Goal: Task Accomplishment & Management: Complete application form

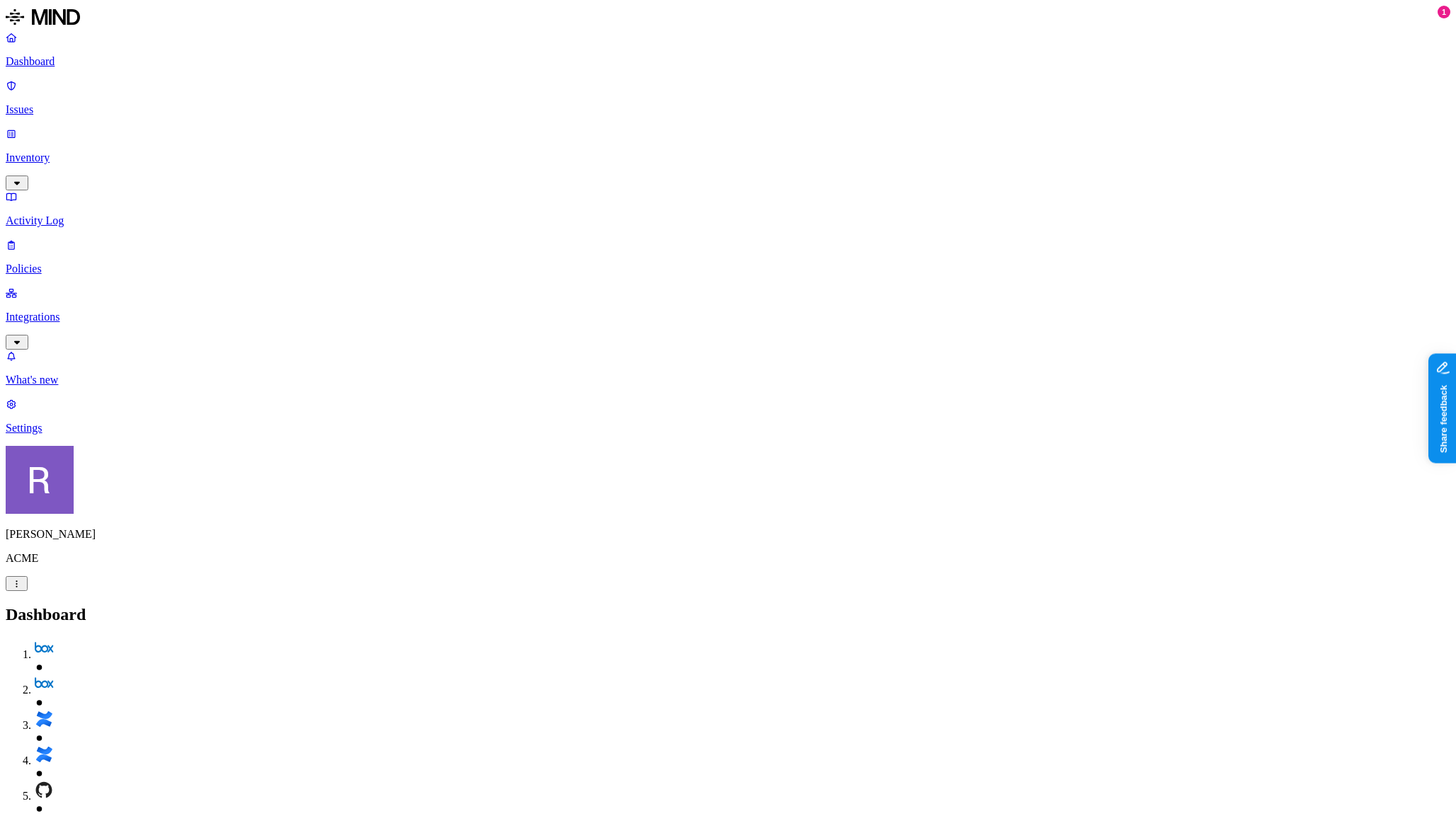
click at [54, 311] on p "Integrations" at bounding box center [728, 317] width 1445 height 12
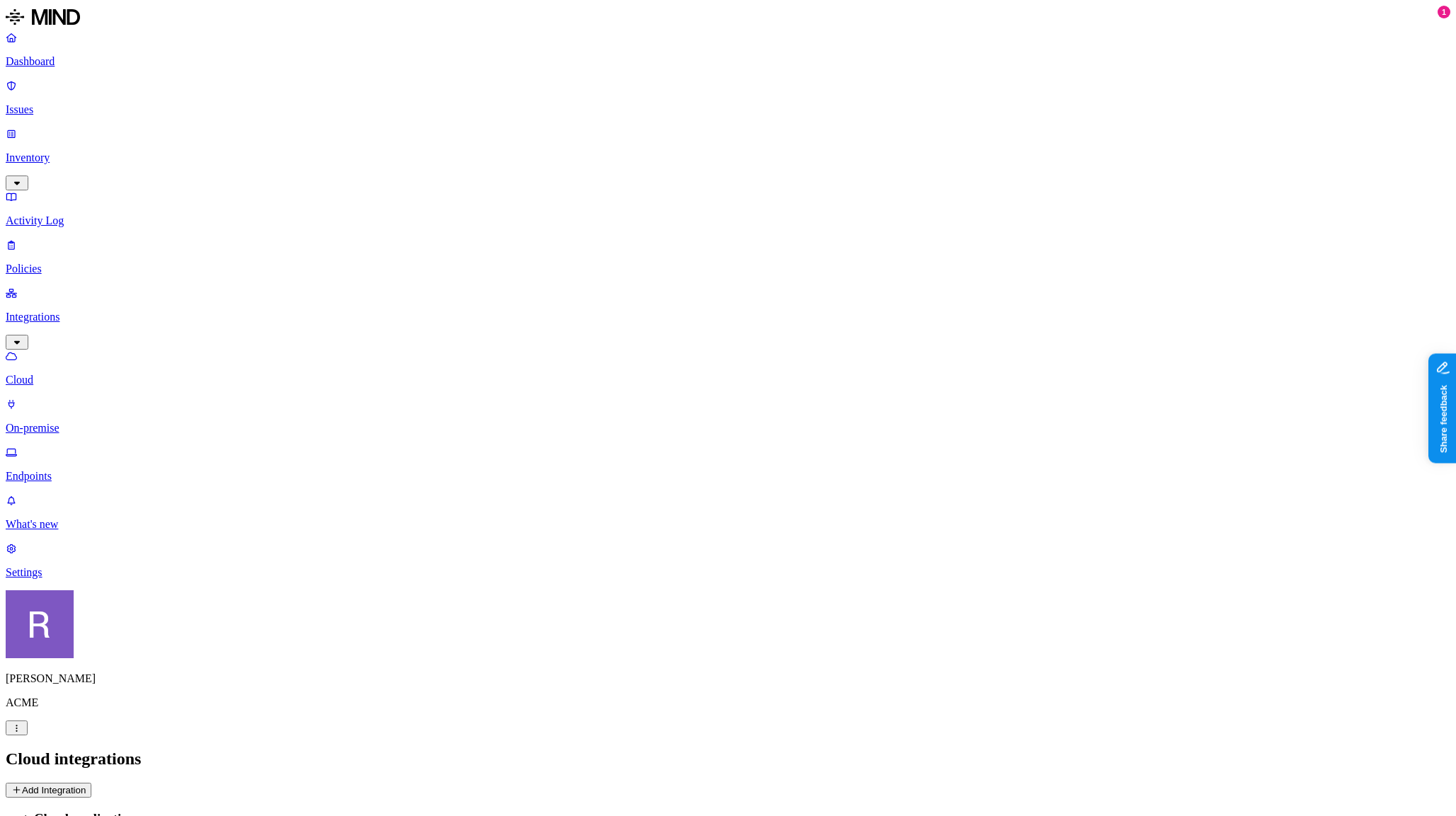
click at [91, 783] on button "Add Integration" at bounding box center [48, 790] width 86 height 15
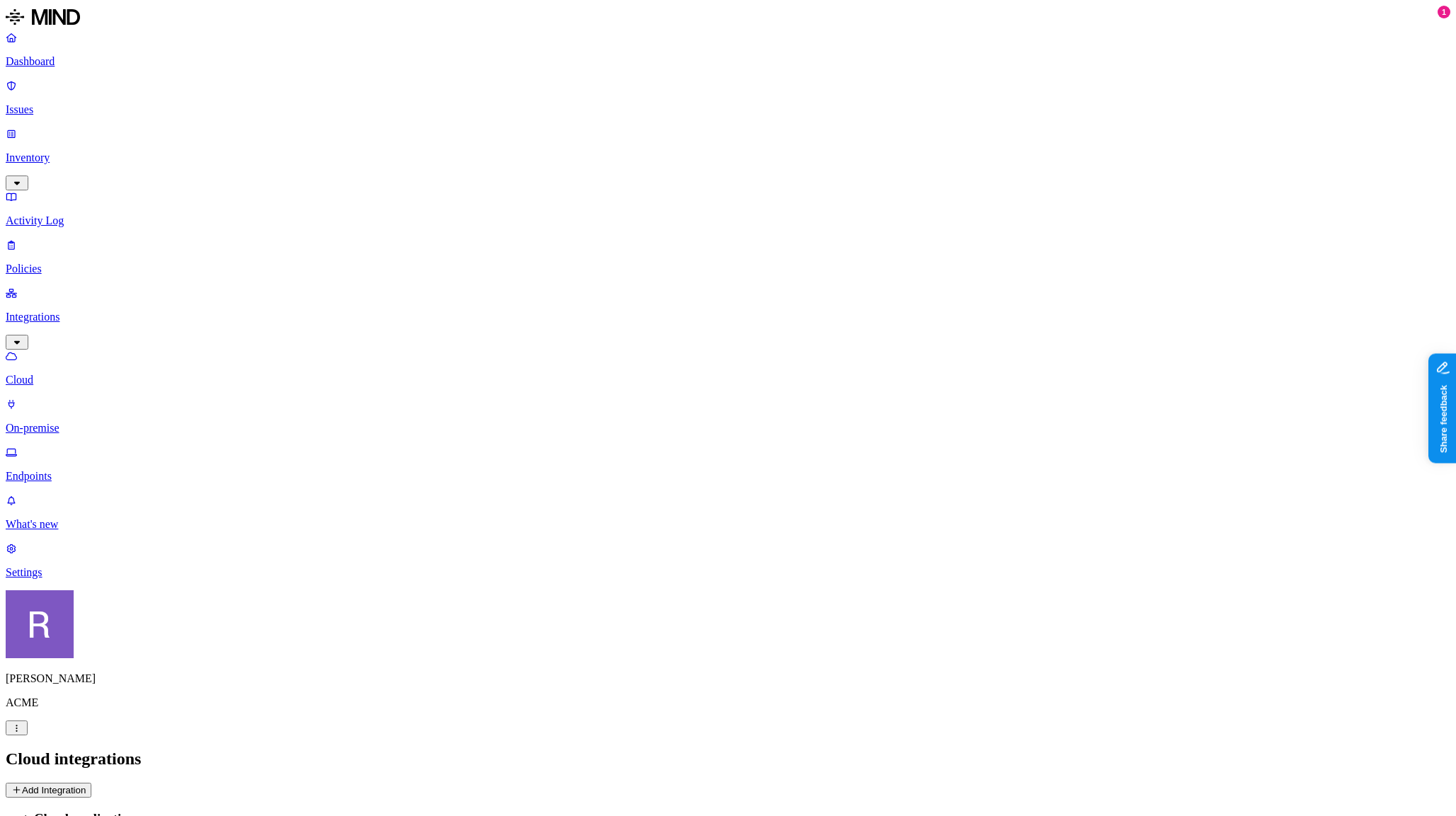
click at [58, 262] on p "Policies" at bounding box center [728, 269] width 1445 height 12
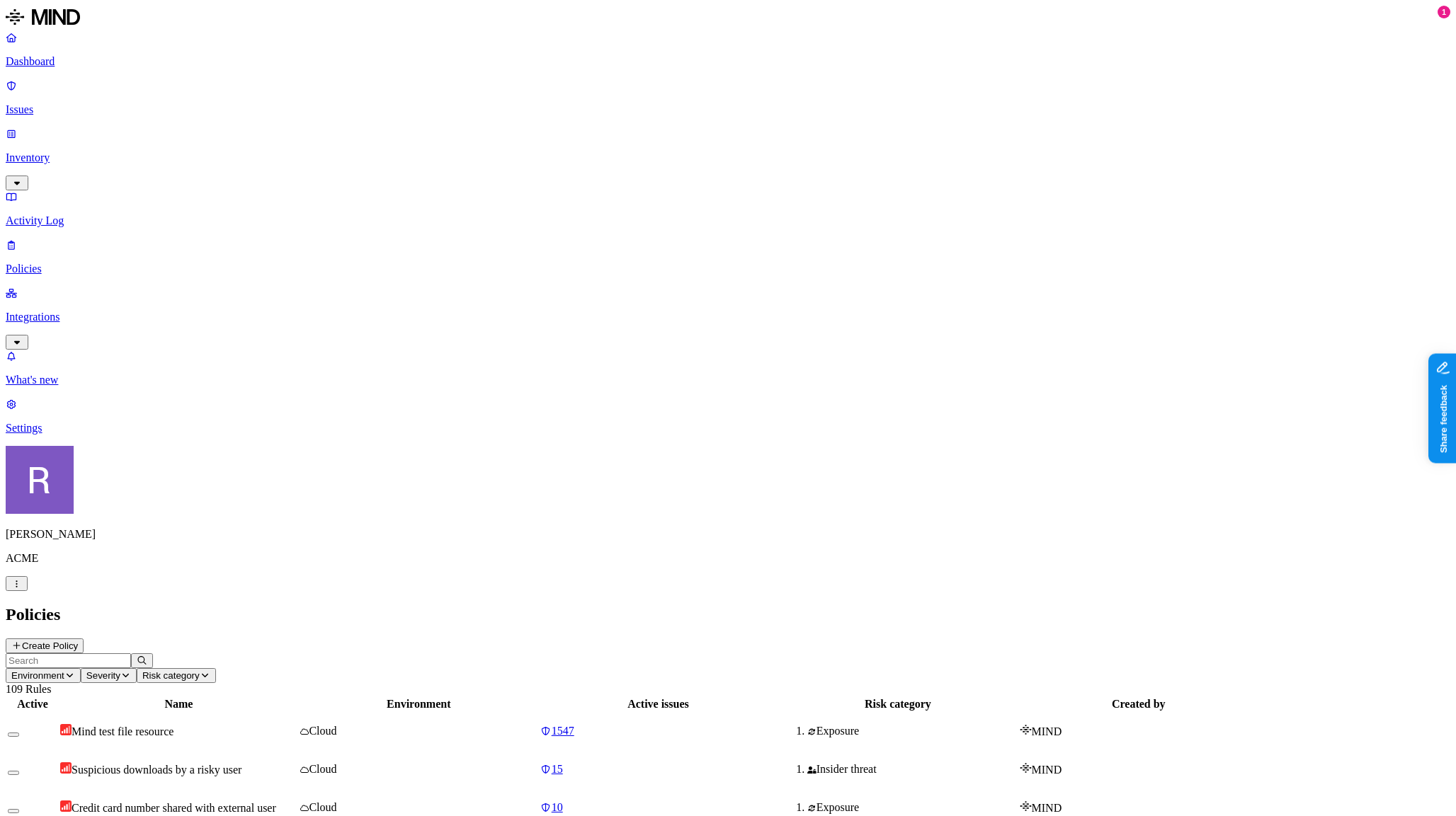
click at [74, 68] on p "Dashboard" at bounding box center [728, 62] width 1445 height 12
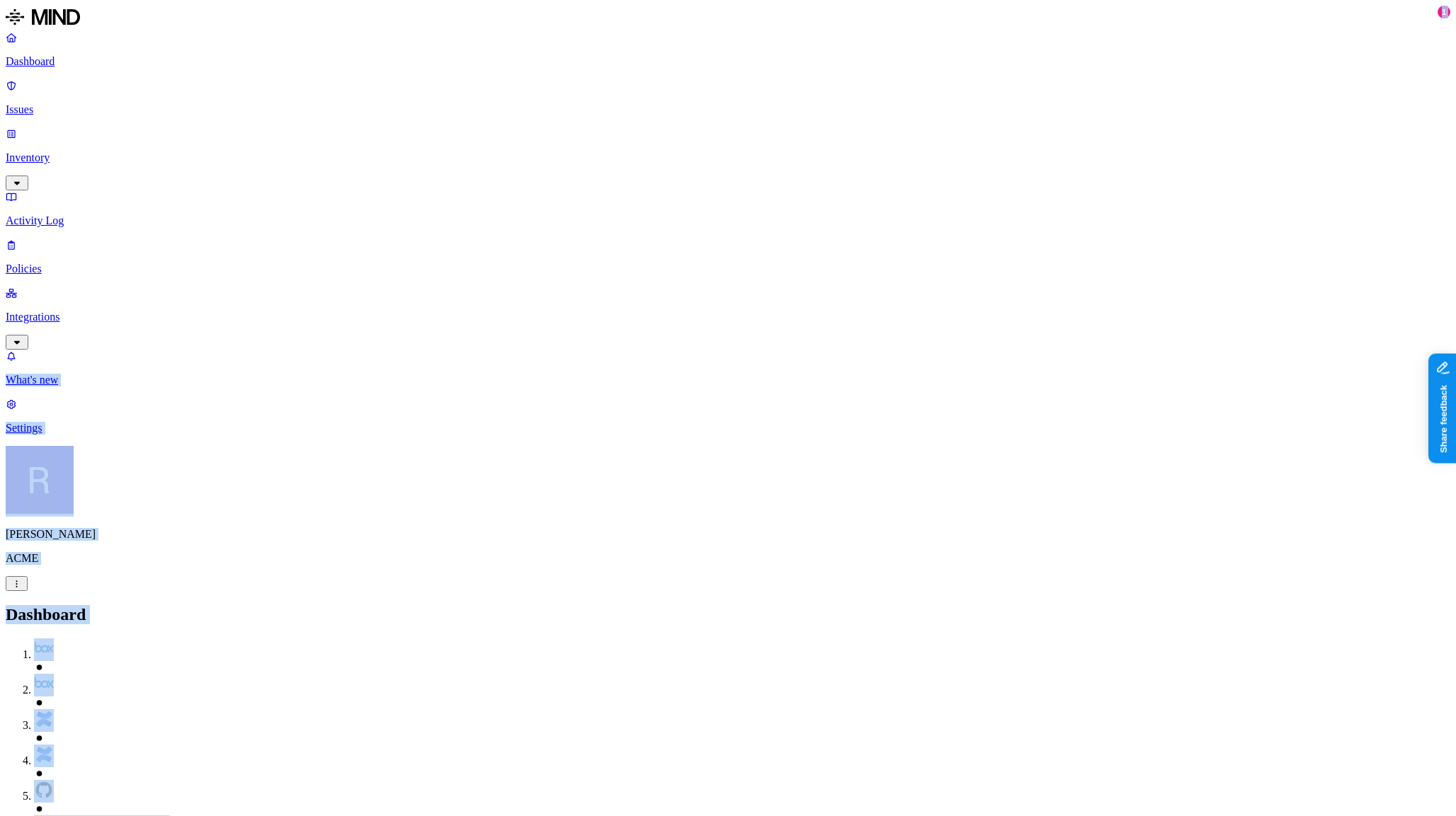
drag, startPoint x: 129, startPoint y: 354, endPoint x: 168, endPoint y: 378, distance: 45.8
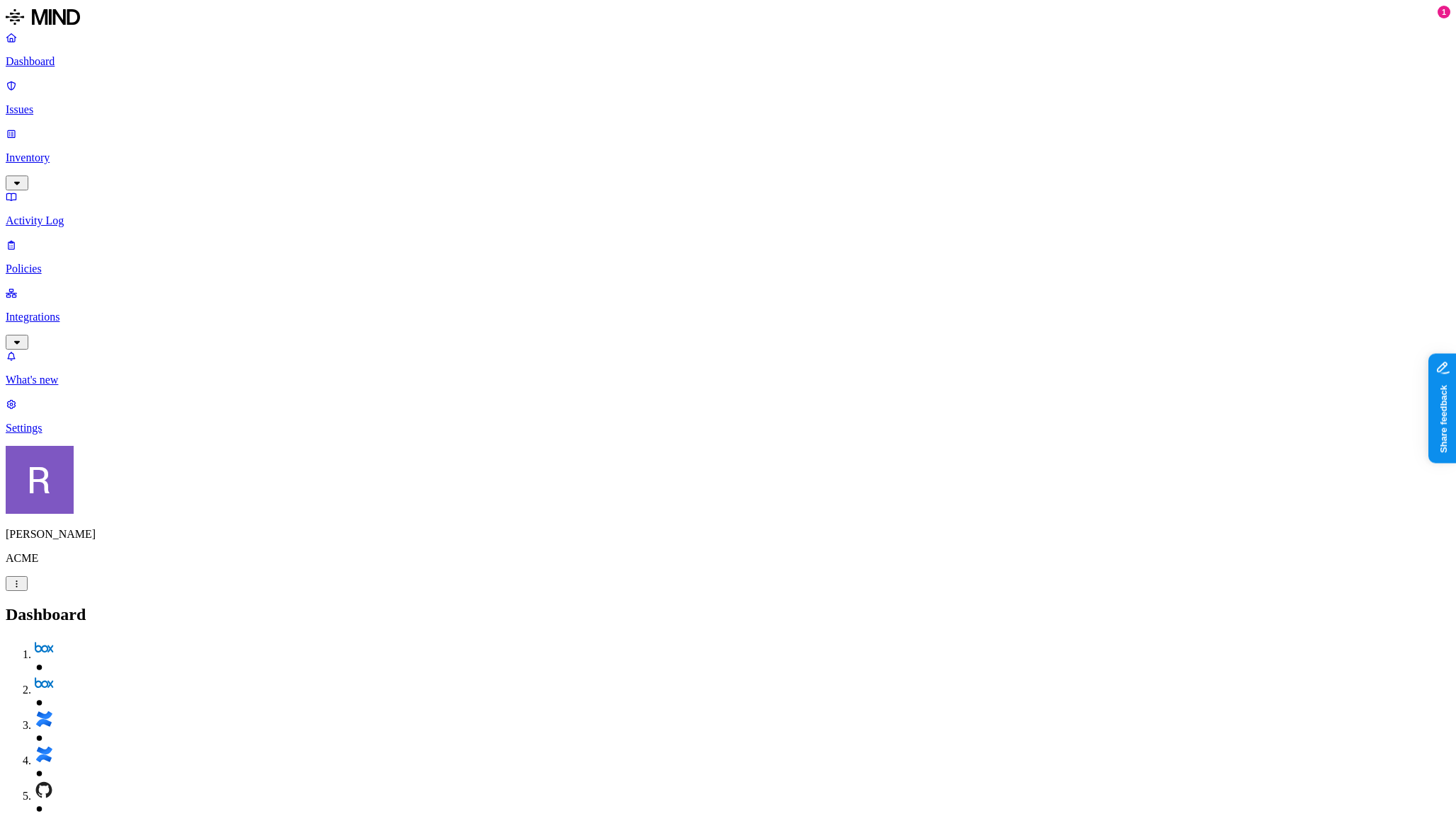
click at [59, 311] on p "Integrations" at bounding box center [728, 317] width 1445 height 12
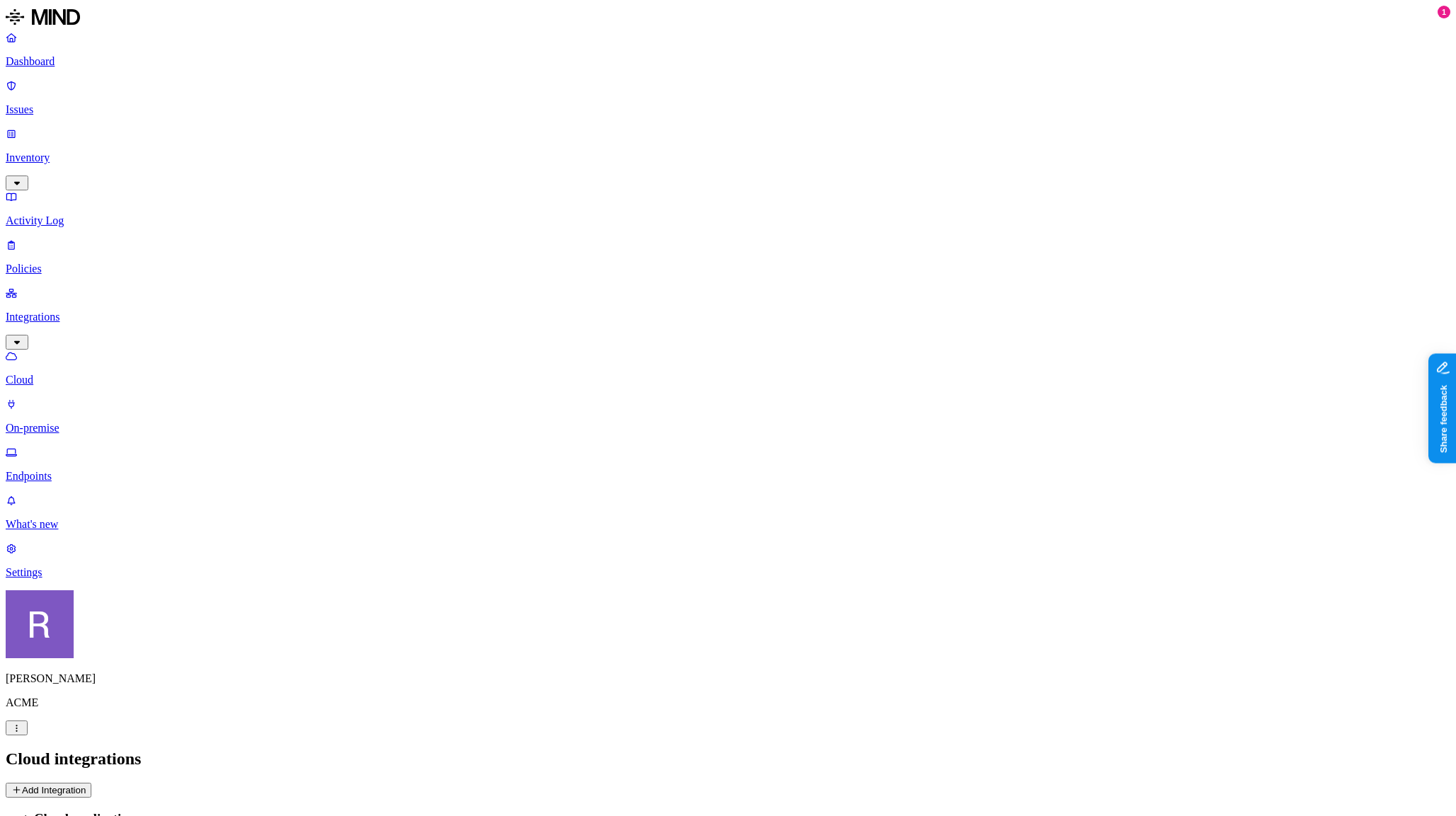
click at [72, 311] on p "Integrations" at bounding box center [728, 317] width 1445 height 12
click at [72, 311] on p "Integrations" at bounding box center [728, 317] width 1445 height 12
click at [23, 338] on icon "button" at bounding box center [17, 343] width 12 height 9
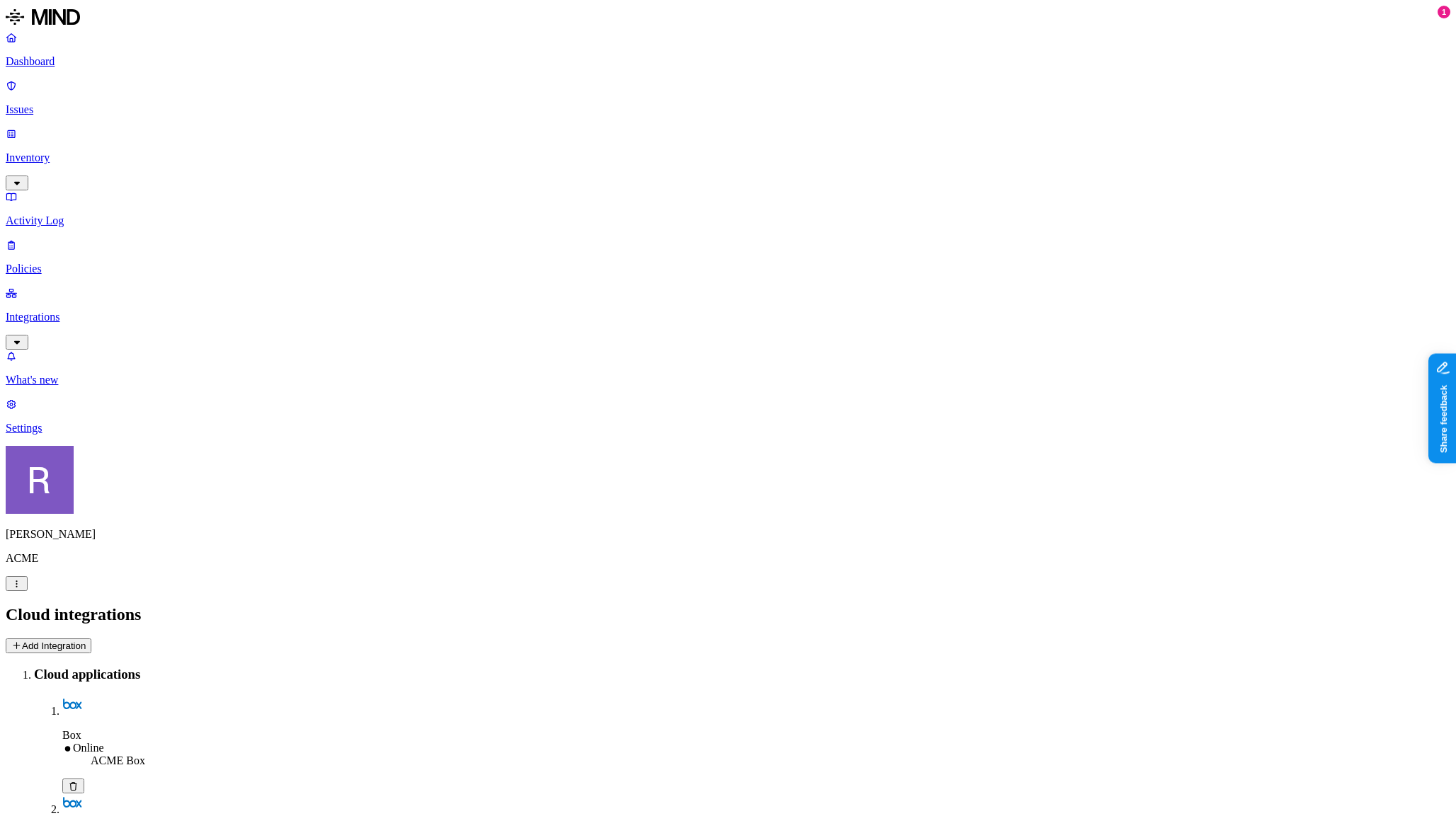
click at [130, 334] on nav "Dashboard Issues Inventory Activity Log Policies Integrations What's new 1 Sett…" at bounding box center [728, 233] width 1445 height 403
click at [51, 262] on p "Policies" at bounding box center [728, 269] width 1445 height 12
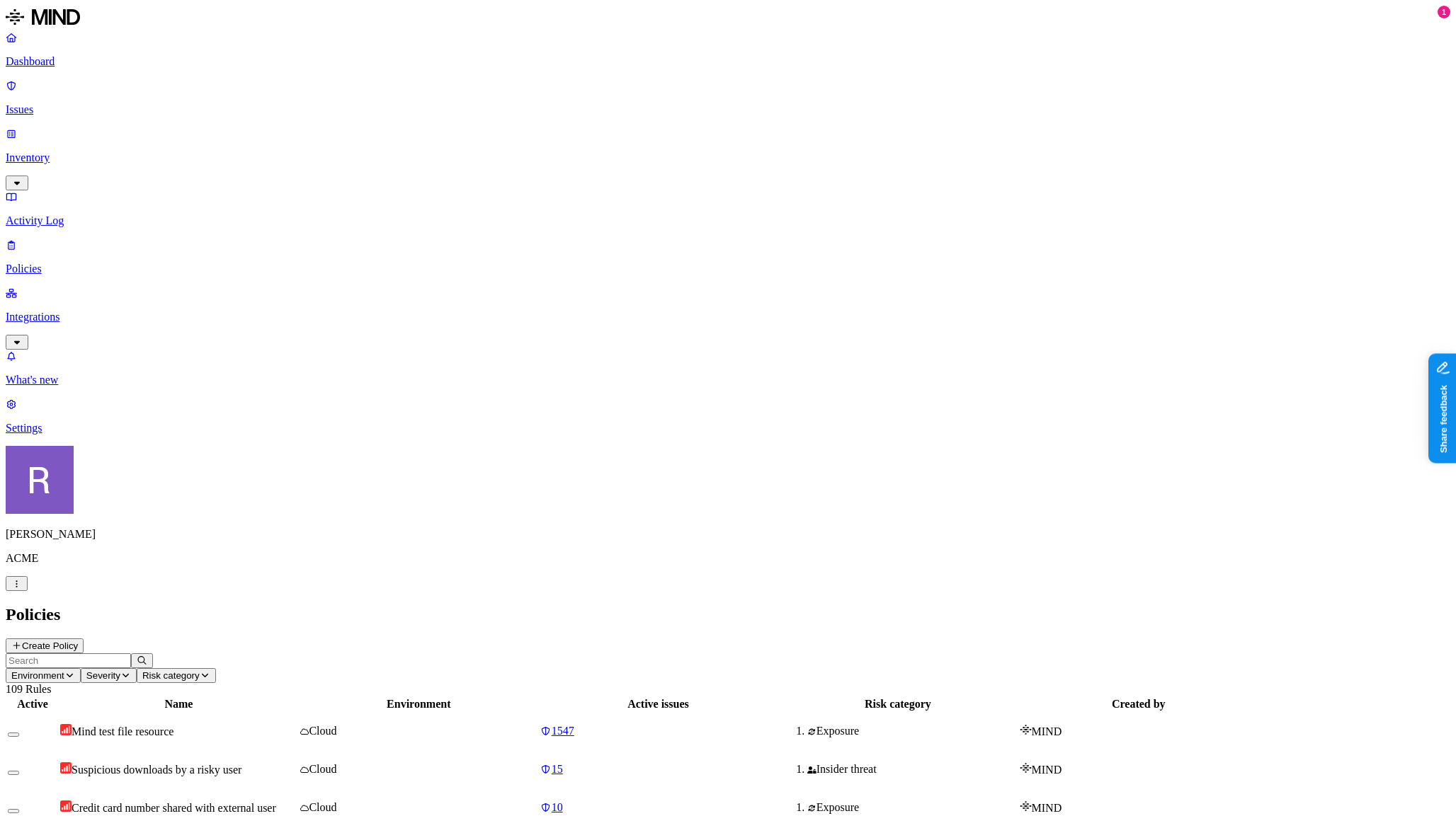
click at [83, 638] on button "Create Policy" at bounding box center [44, 645] width 78 height 15
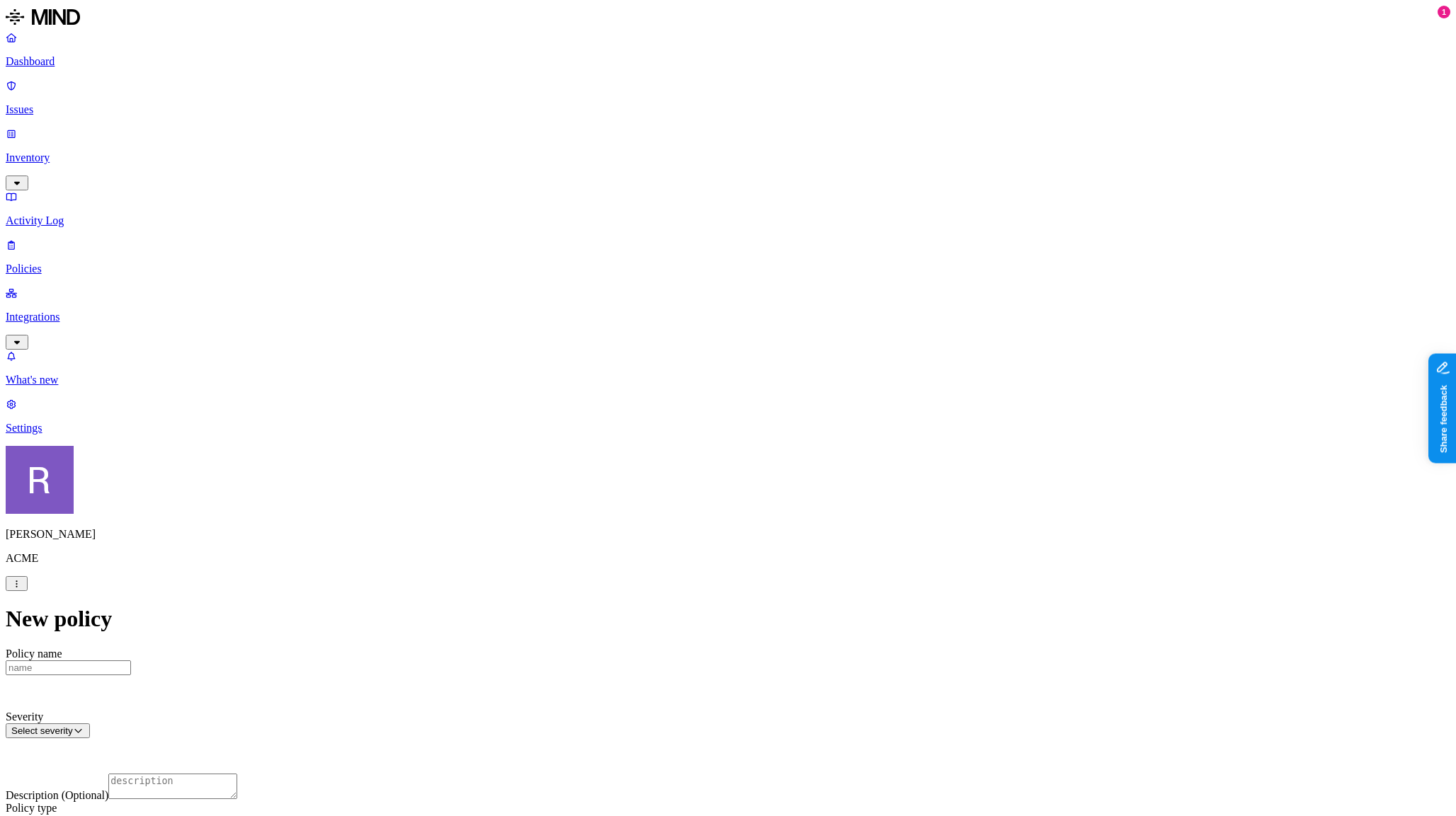
scroll to position [592, 0]
click at [668, 356] on html "Dashboard Issues Inventory Activity Log Policies Integrations What's new 1 Sett…" at bounding box center [728, 778] width 1456 height 1556
click at [543, 387] on html "Dashboard Issues Inventory Activity Log Policies Integrations What's new 1 Sett…" at bounding box center [728, 778] width 1456 height 1556
click at [636, 473] on html "Dashboard Issues Inventory Activity Log Policies Integrations What's new 1 Sett…" at bounding box center [728, 808] width 1456 height 1616
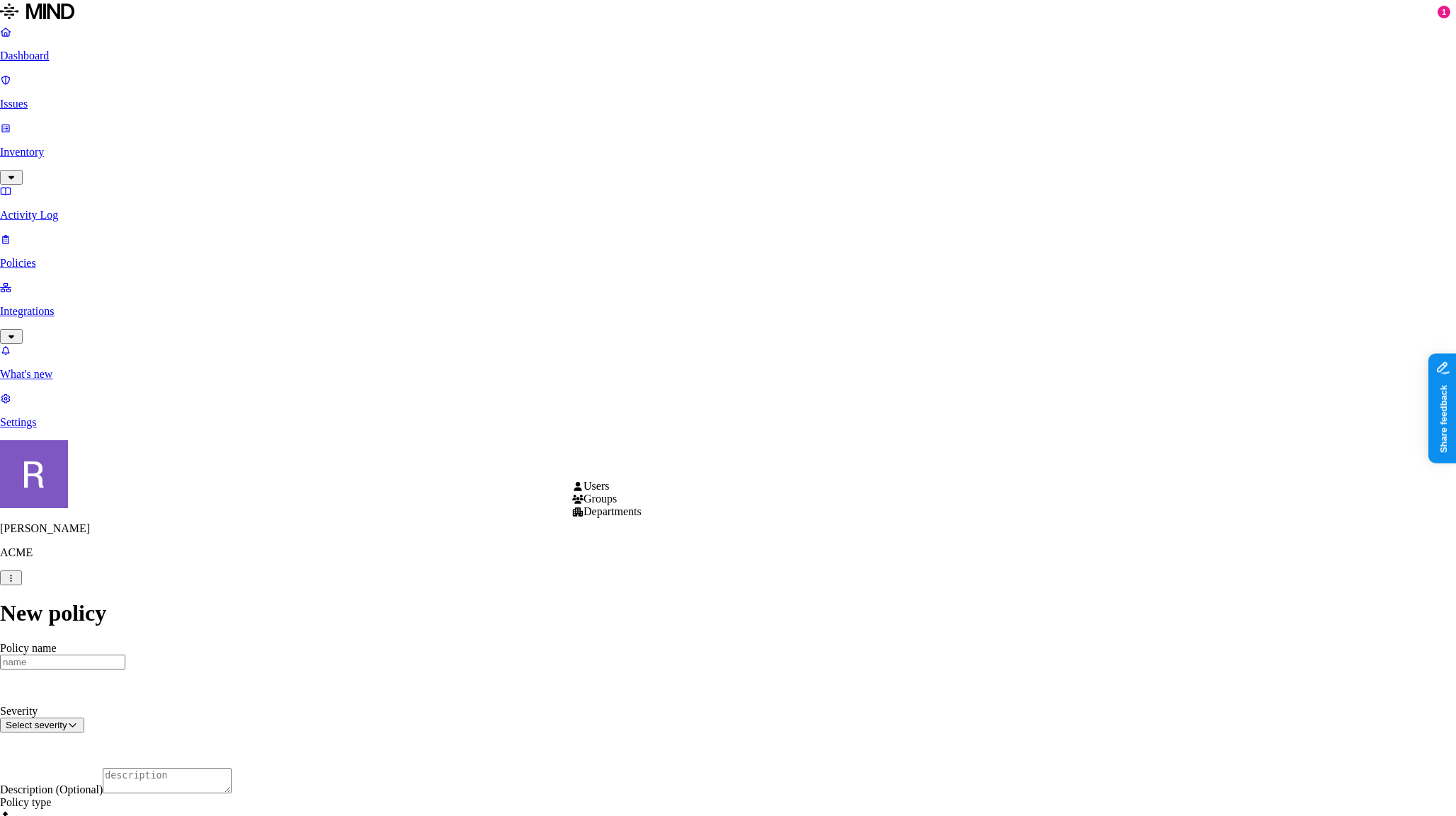
click at [523, 471] on html "Dashboard Issues Inventory Activity Log Policies Integrations What's new 1 Sett…" at bounding box center [728, 805] width 1456 height 1611
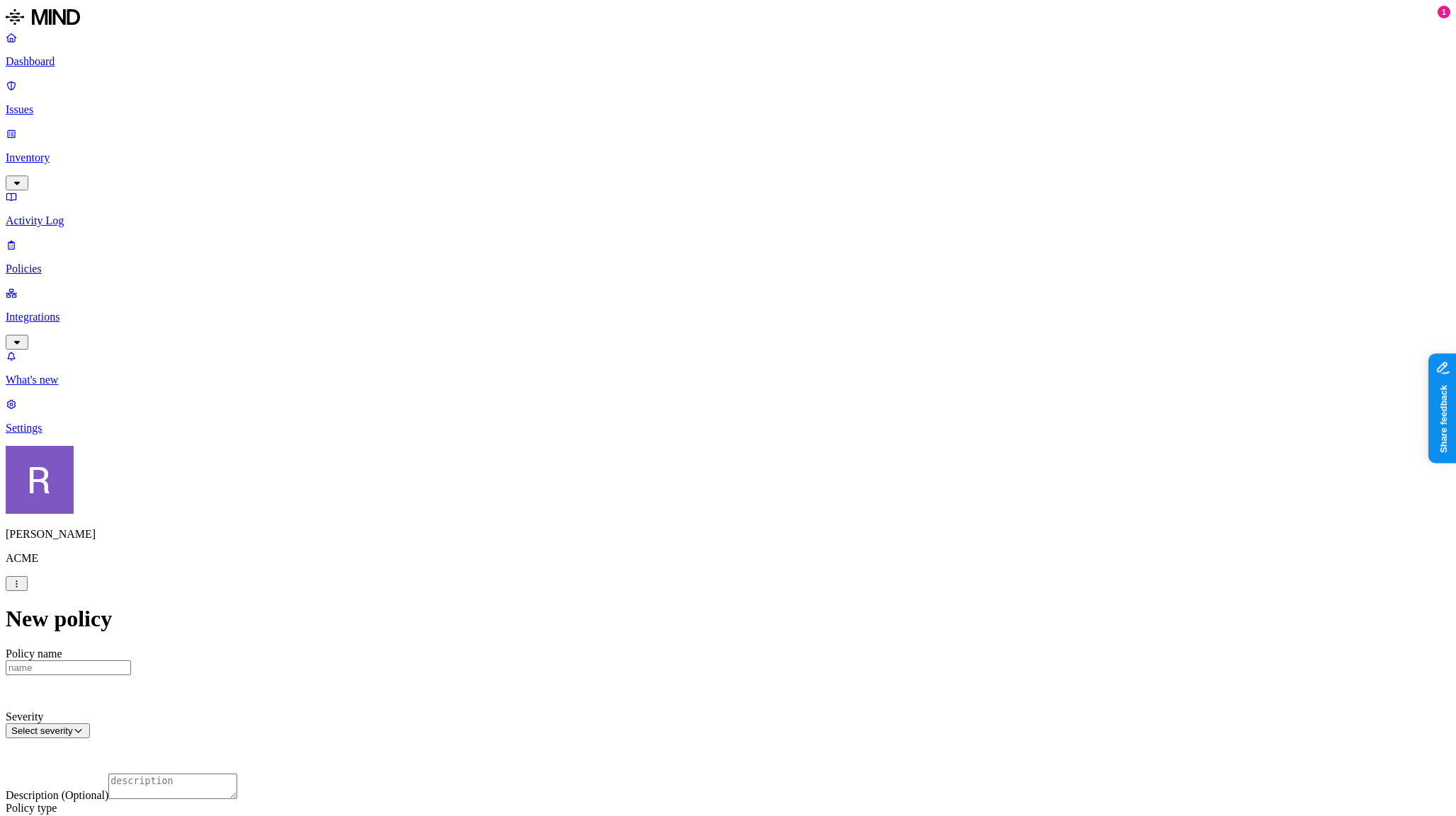
scroll to position [631, 0]
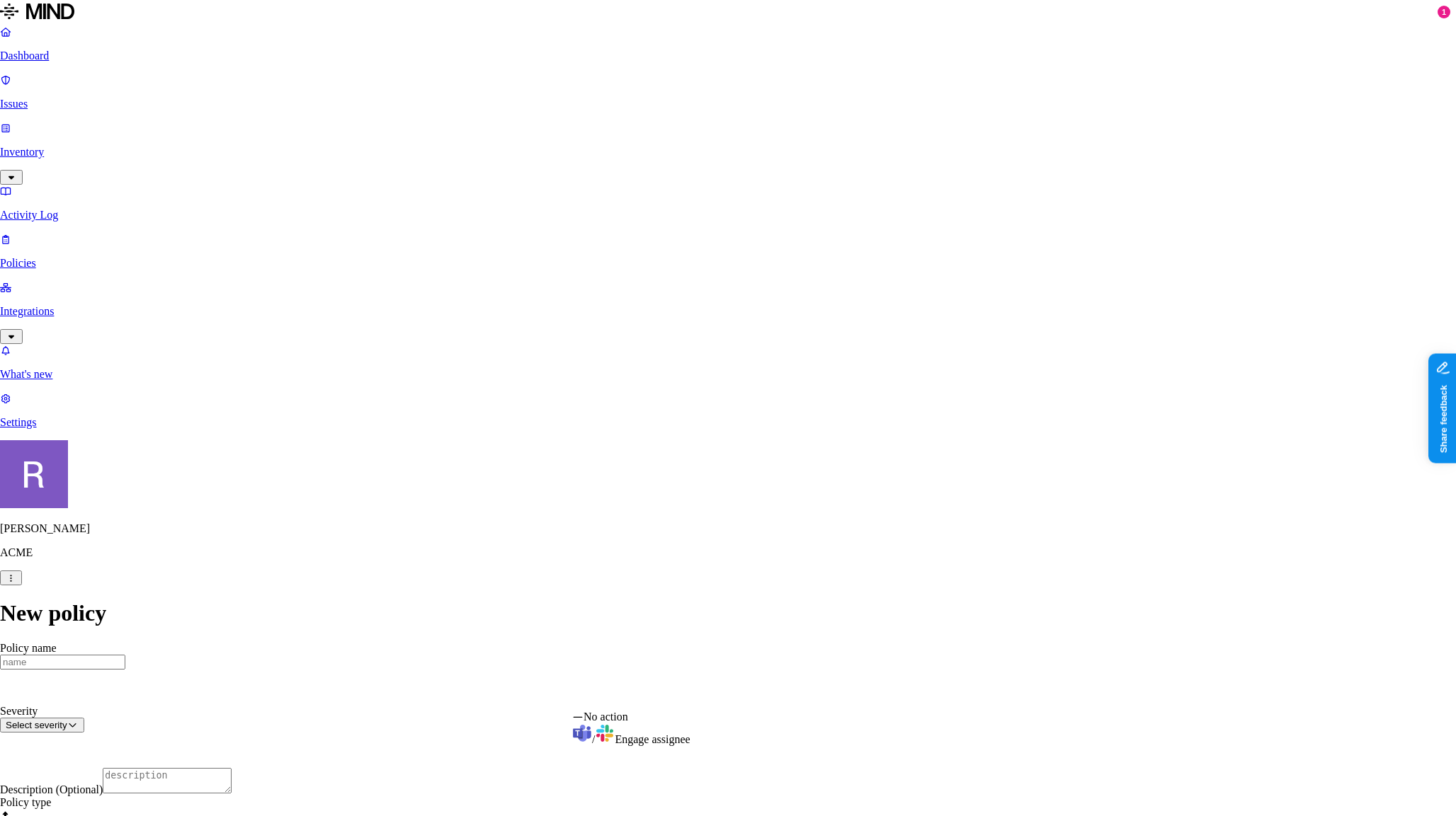
click at [735, 699] on html "Dashboard Issues Inventory Activity Log Policies Integrations What's new 1 Sett…" at bounding box center [728, 805] width 1456 height 1611
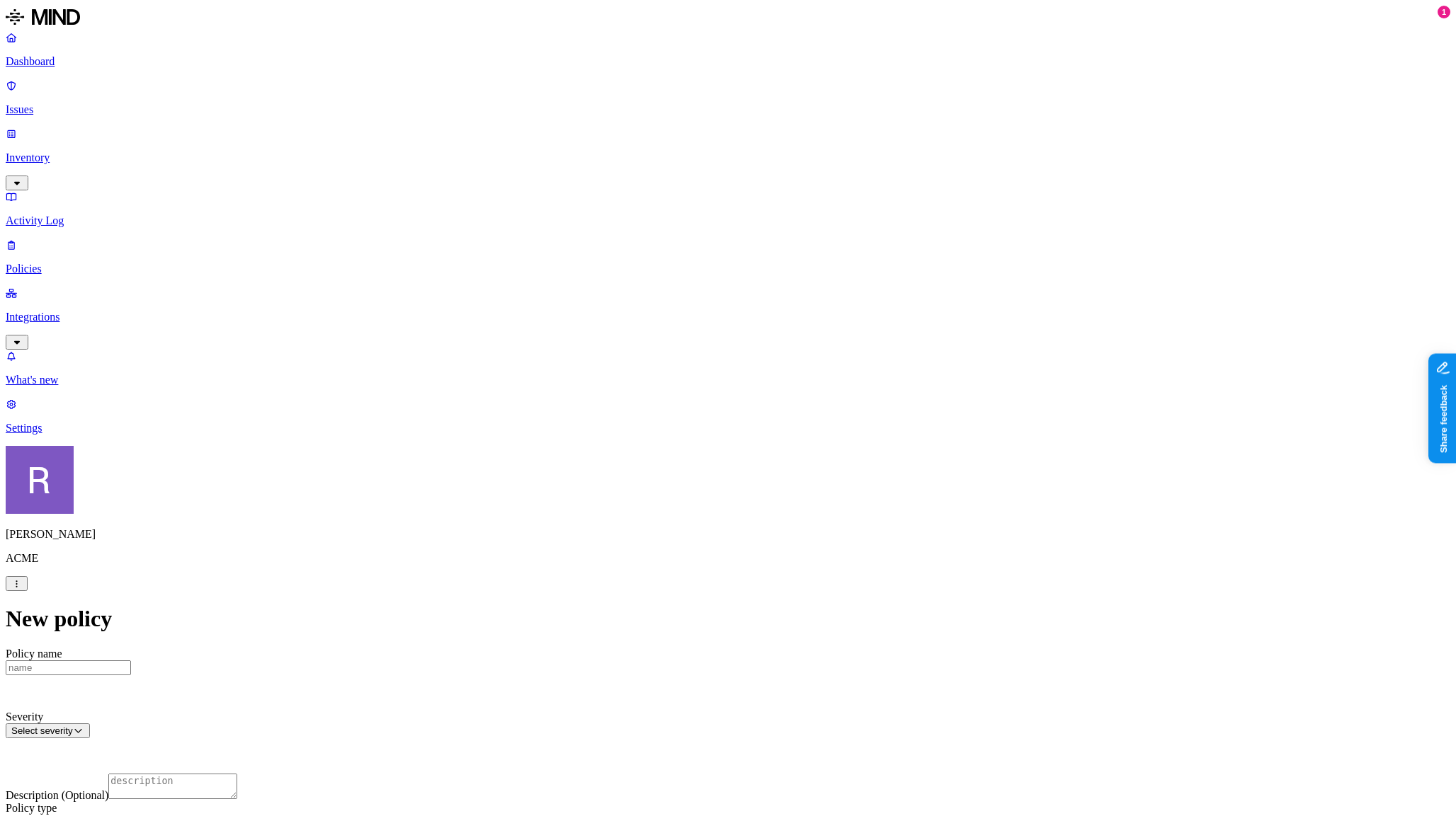
click at [660, 687] on html "Dashboard Issues Inventory Activity Log Policies Integrations What's new 1 Sett…" at bounding box center [728, 808] width 1456 height 1616
click at [51, 104] on p "Issues" at bounding box center [728, 110] width 1445 height 12
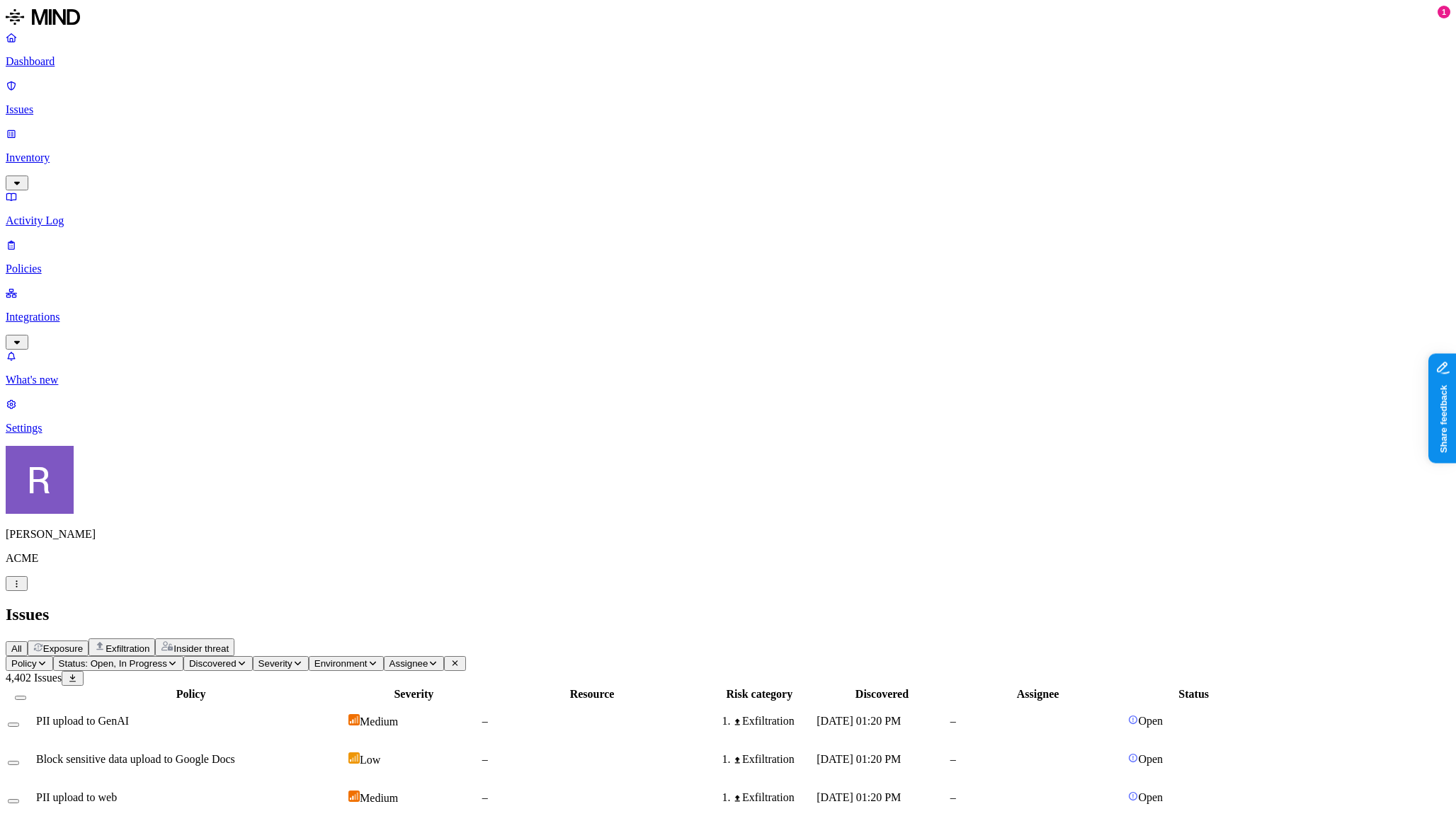
click at [53, 656] on button "Policy" at bounding box center [29, 663] width 48 height 15
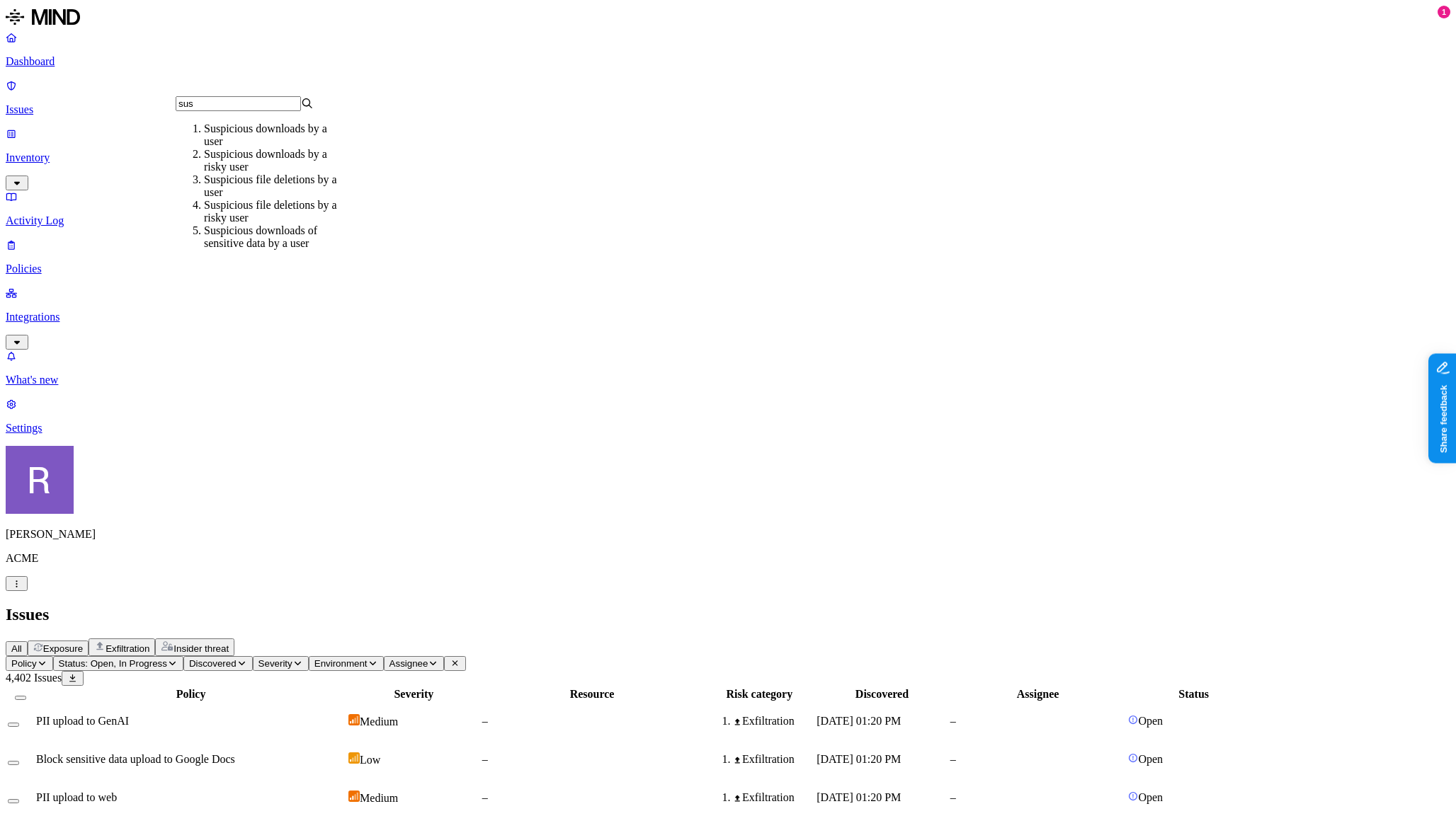
type input "sus"
click at [256, 166] on div "Suspicious downloads by a risky user" at bounding box center [273, 160] width 138 height 26
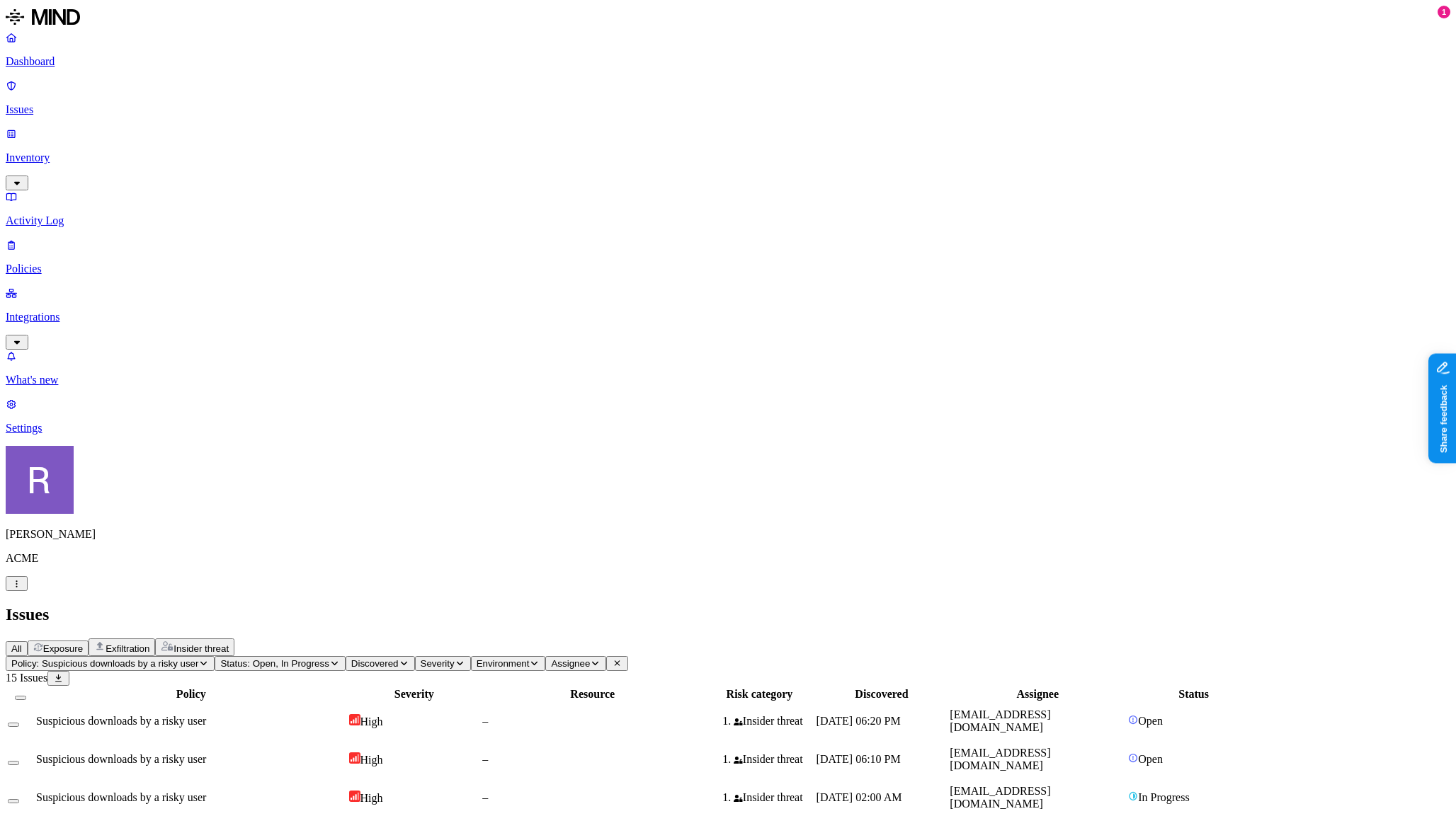
click at [199, 659] on span "Policy: Suspicious downloads by a risky user" at bounding box center [105, 664] width 187 height 11
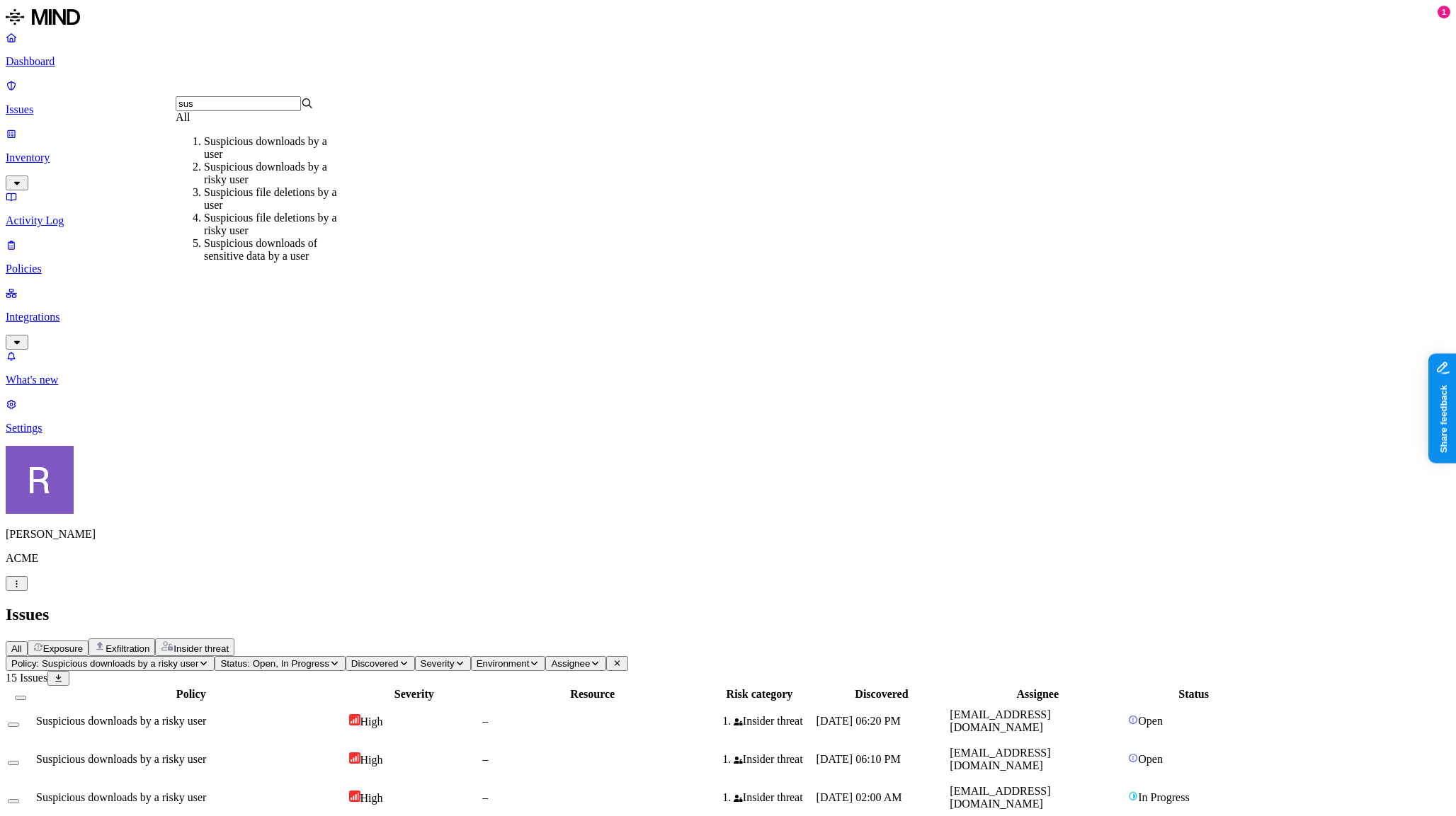
type input "sus"
click at [253, 160] on div "Suspicious downloads by a user" at bounding box center [273, 148] width 138 height 26
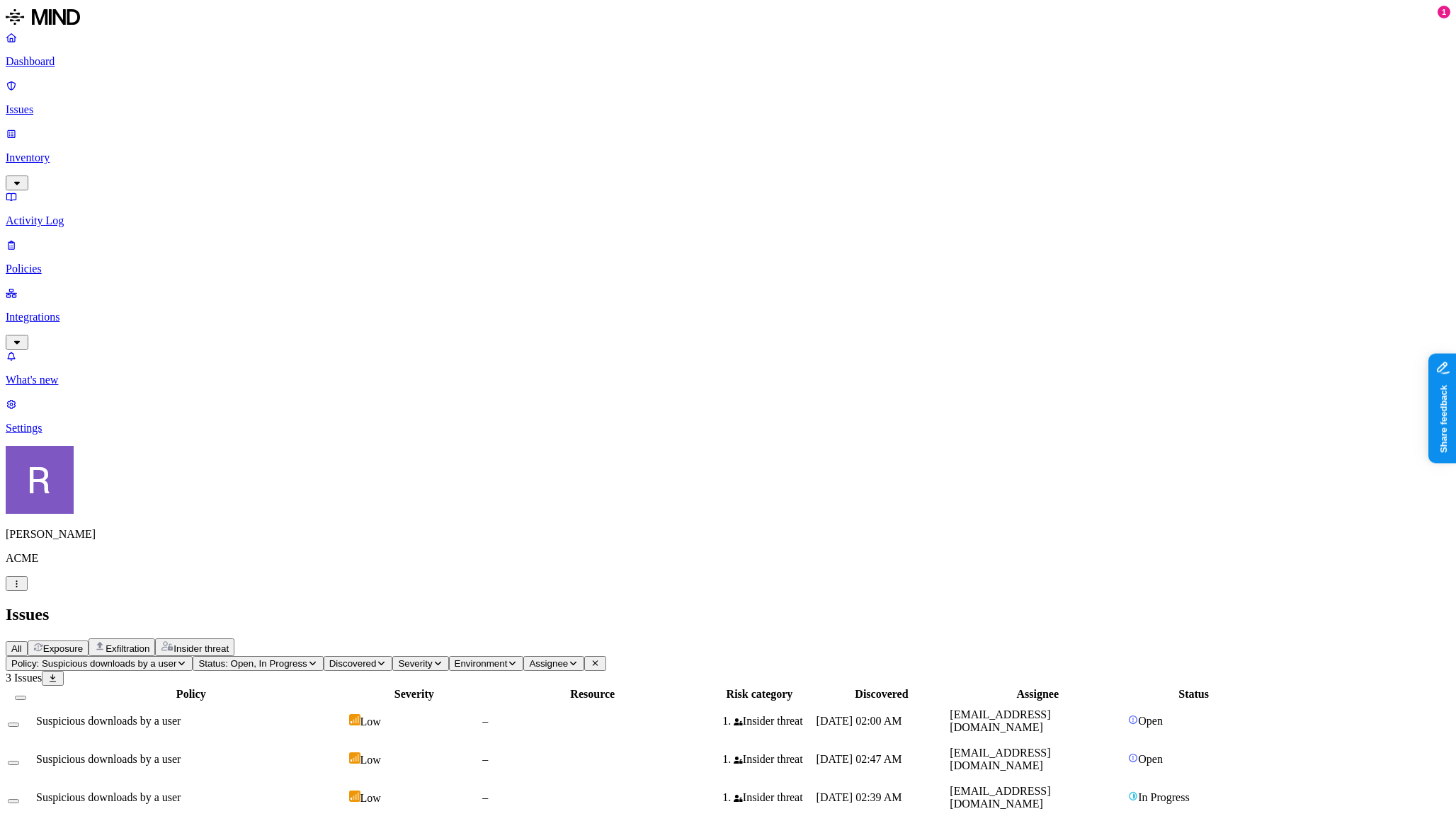
click at [651, 741] on td "–" at bounding box center [592, 759] width 222 height 37
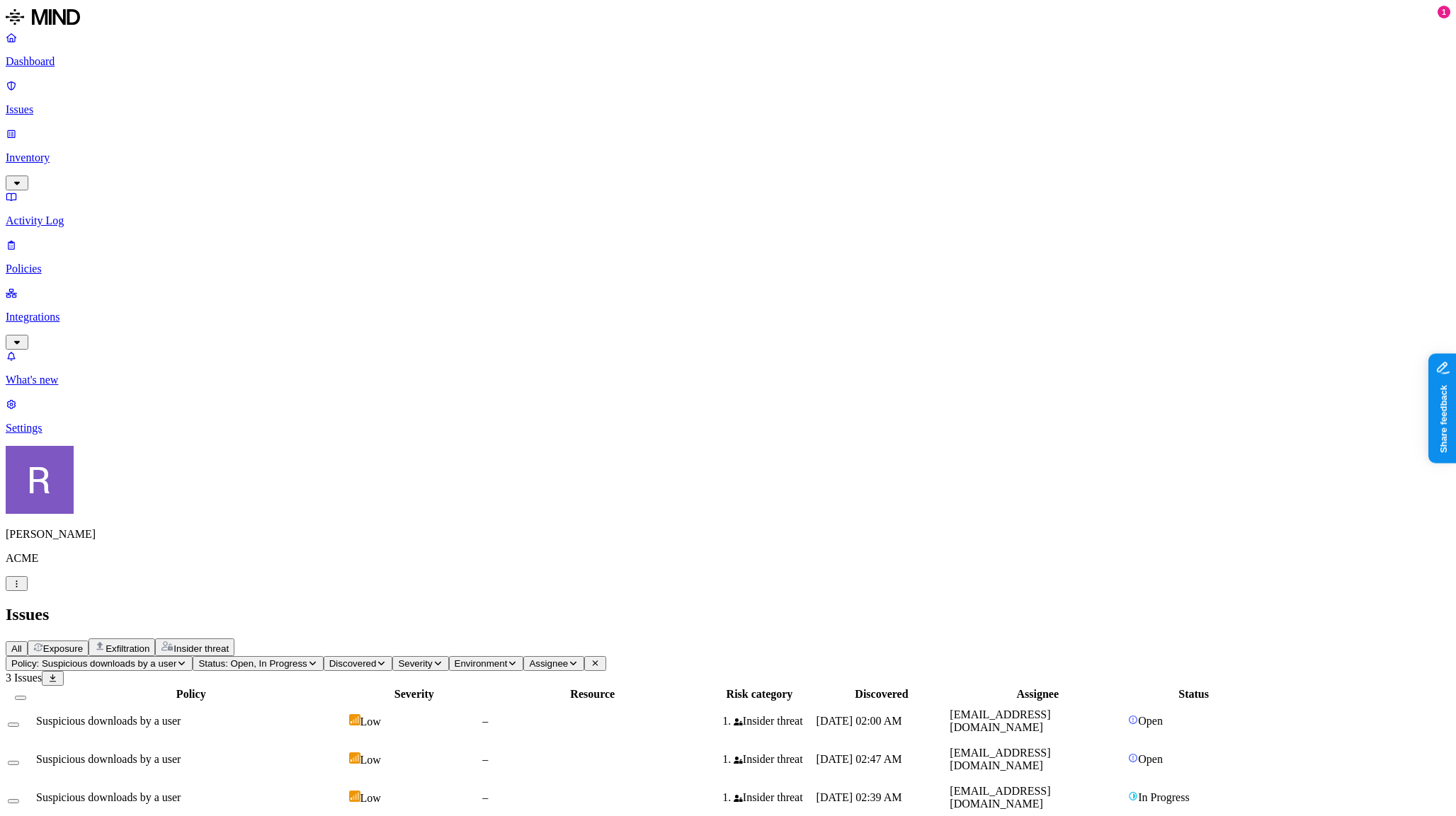
click at [56, 152] on p "Inventory" at bounding box center [728, 158] width 1445 height 12
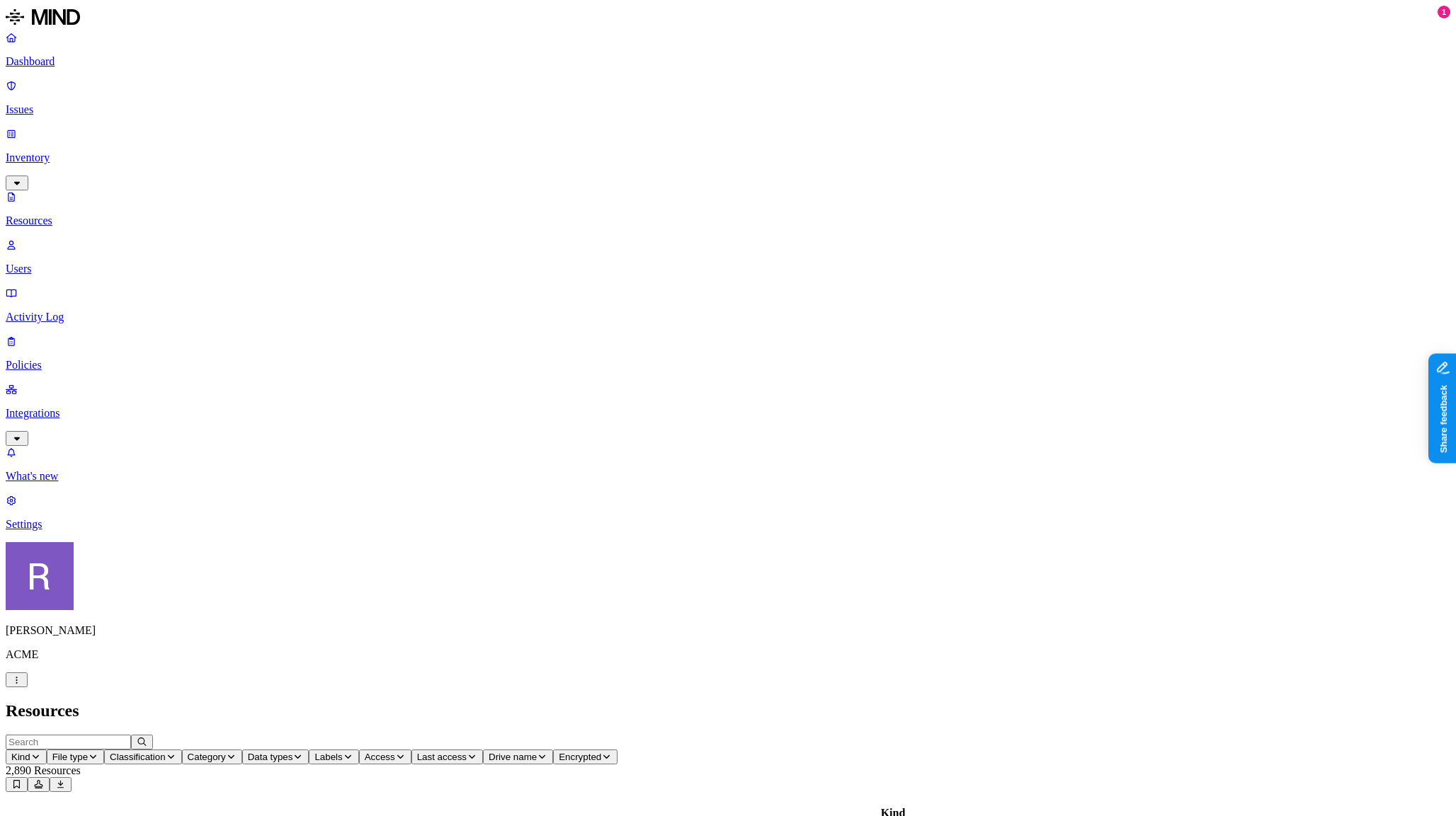
click at [166, 752] on span "Classification" at bounding box center [138, 758] width 56 height 11
click at [421, 142] on div "Other" at bounding box center [489, 135] width 138 height 14
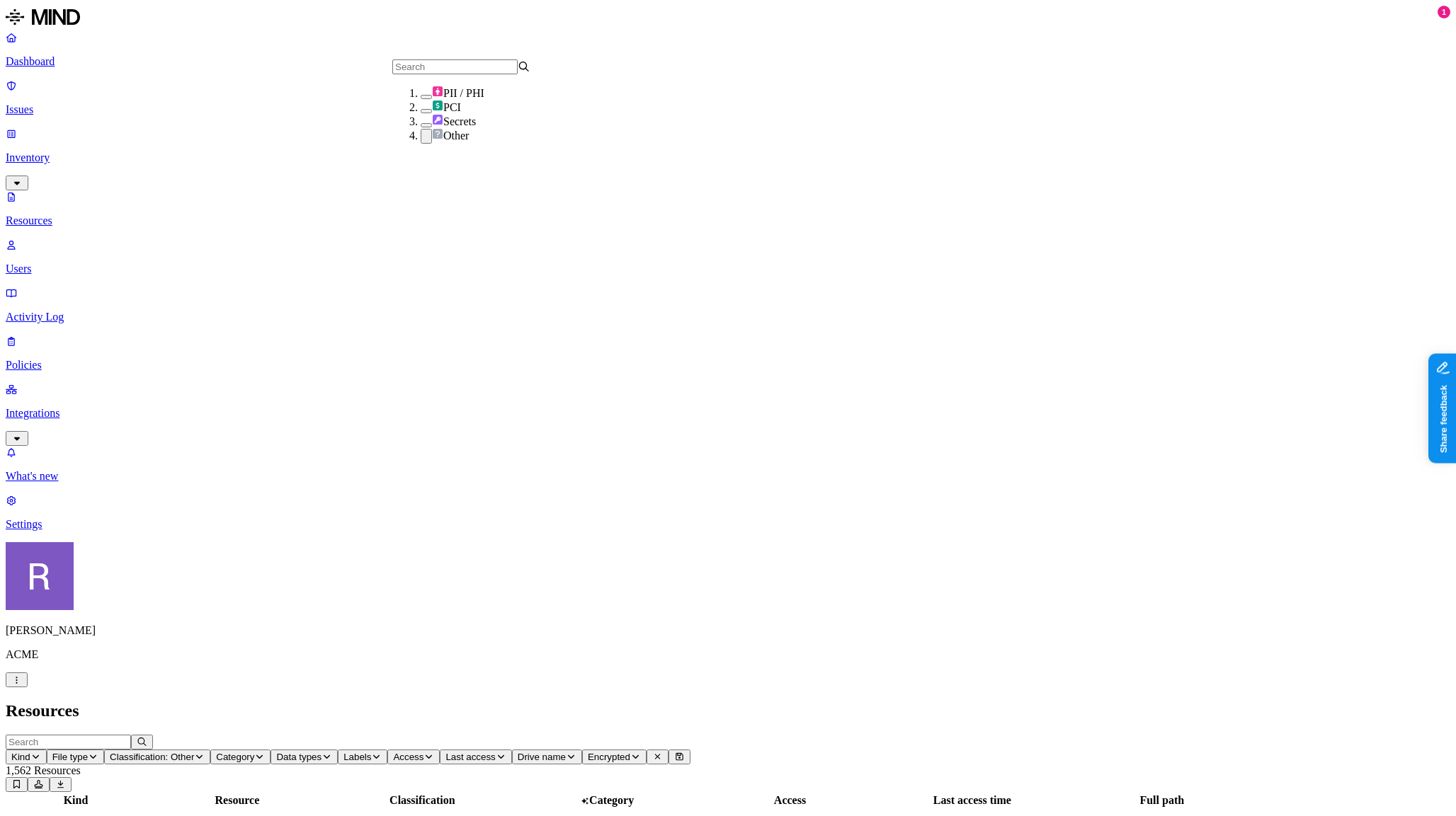
click at [322, 752] on span "Data types" at bounding box center [299, 758] width 45 height 11
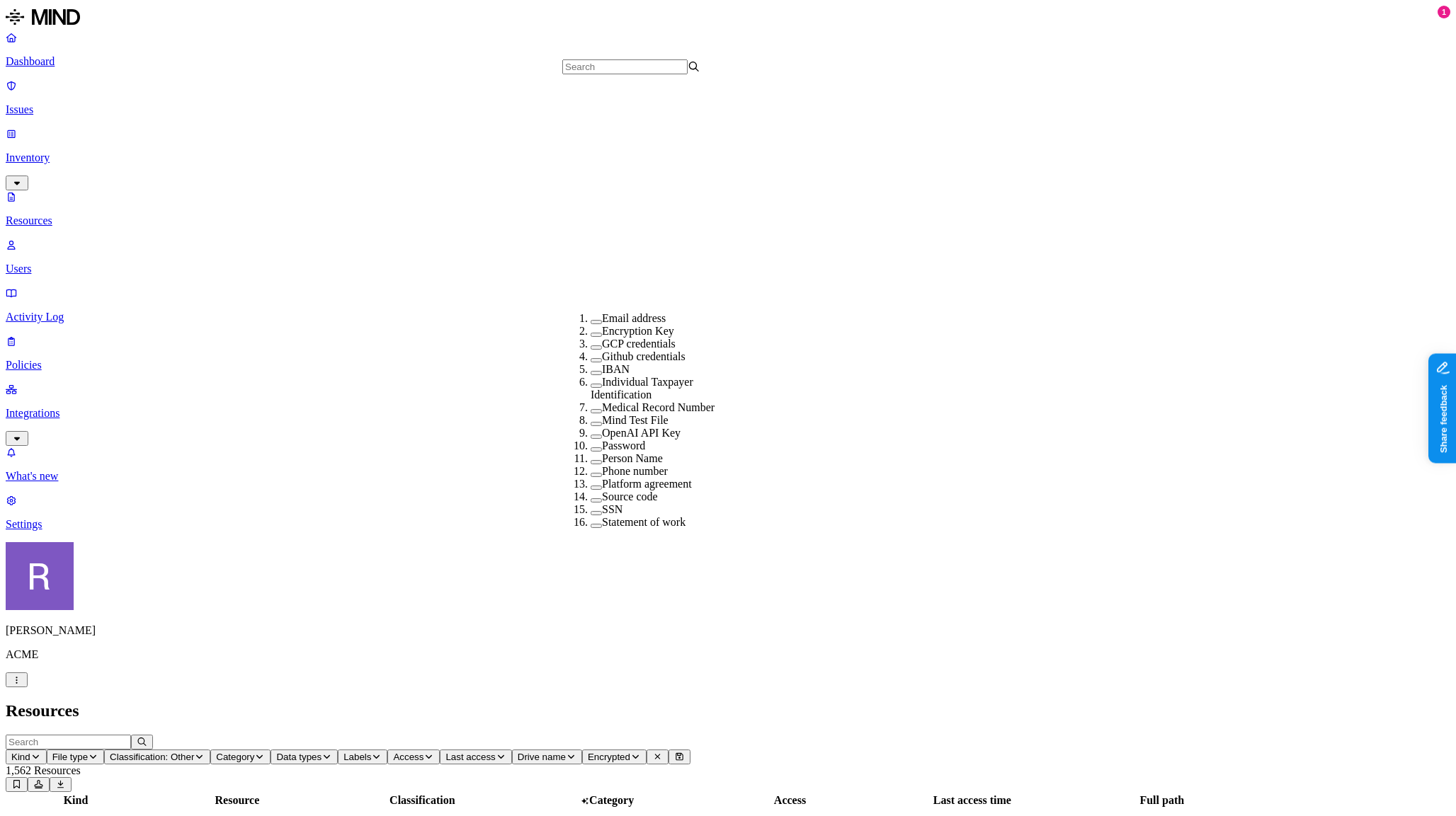
scroll to position [368, 0]
click at [591, 501] on div "Source code" at bounding box center [659, 507] width 138 height 12
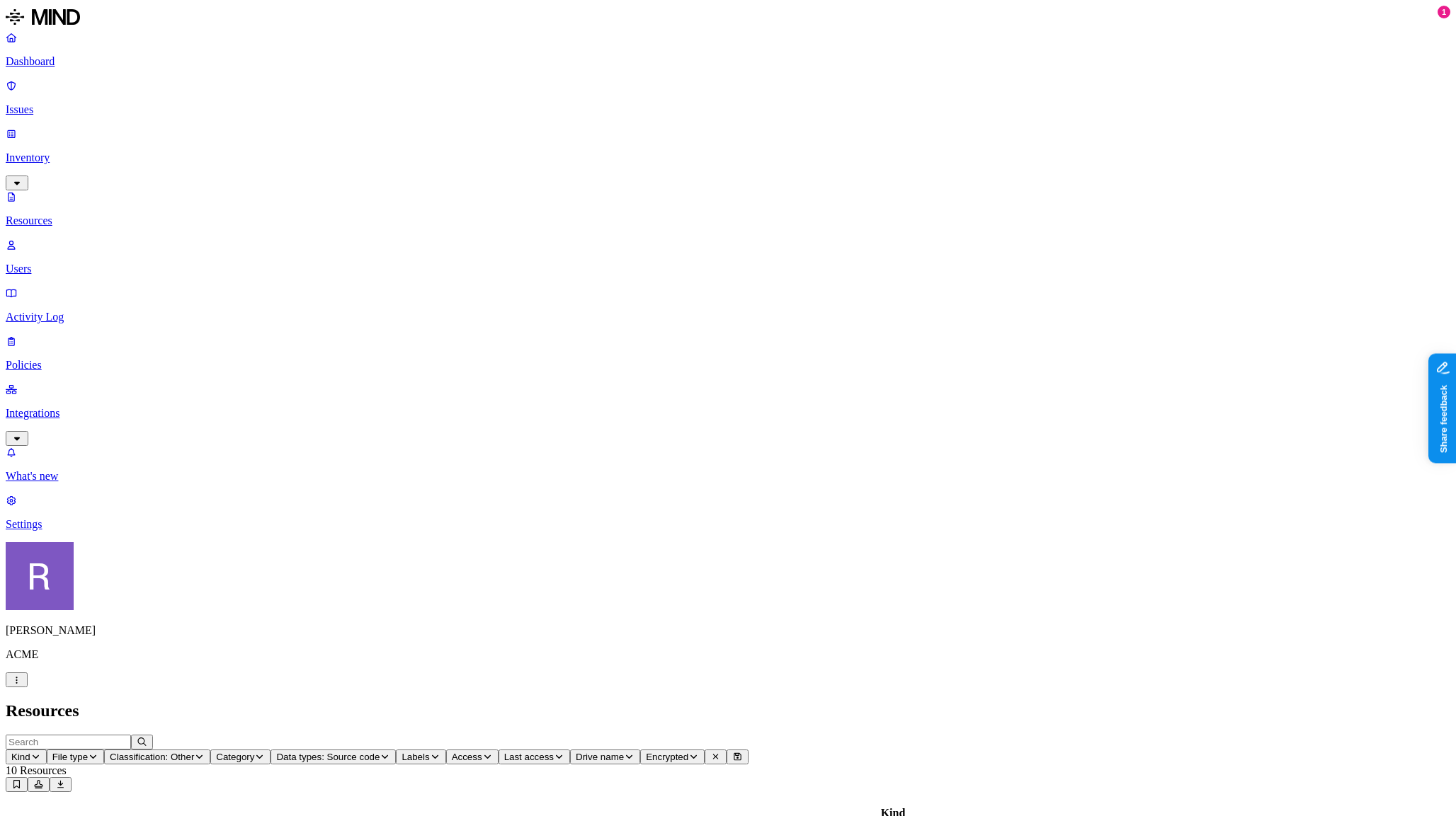
click at [254, 752] on span "Category" at bounding box center [234, 758] width 38 height 11
click at [534, 702] on h2 "Resources" at bounding box center [728, 711] width 1445 height 19
click at [270, 750] on button "Category" at bounding box center [240, 757] width 60 height 15
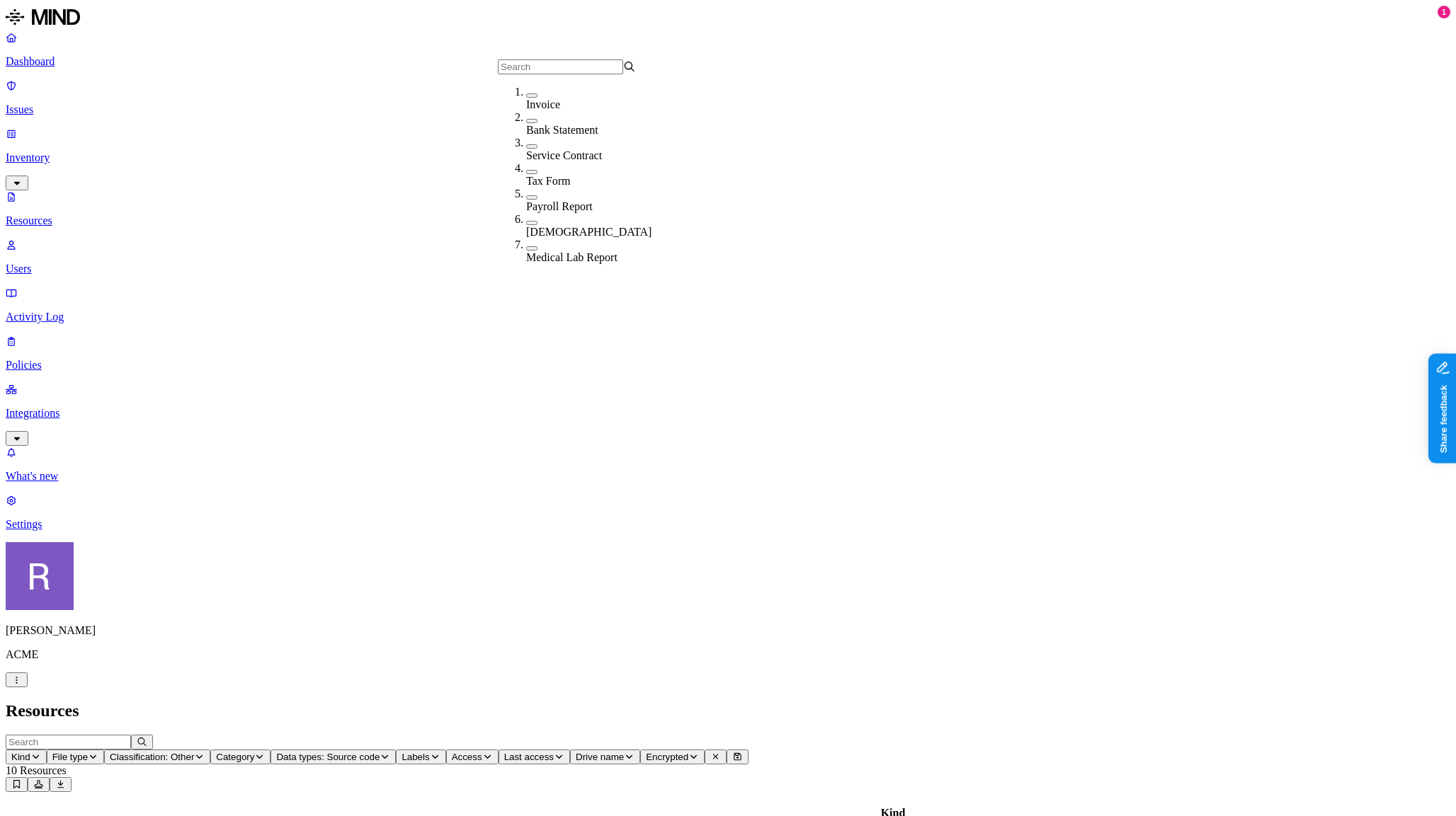
click at [65, 359] on p "Policies" at bounding box center [728, 365] width 1445 height 12
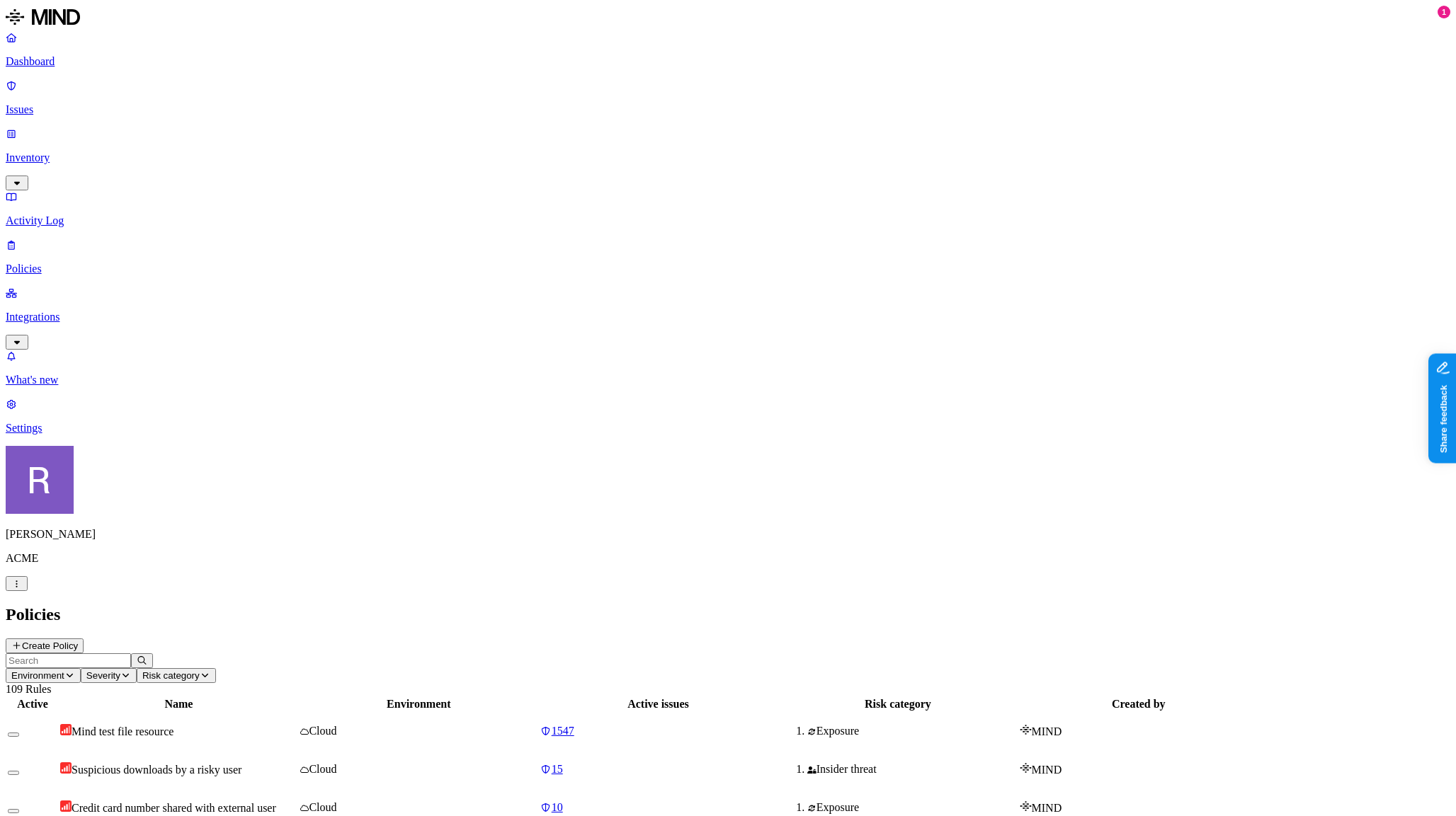
click at [22, 642] on icon at bounding box center [17, 645] width 11 height 9
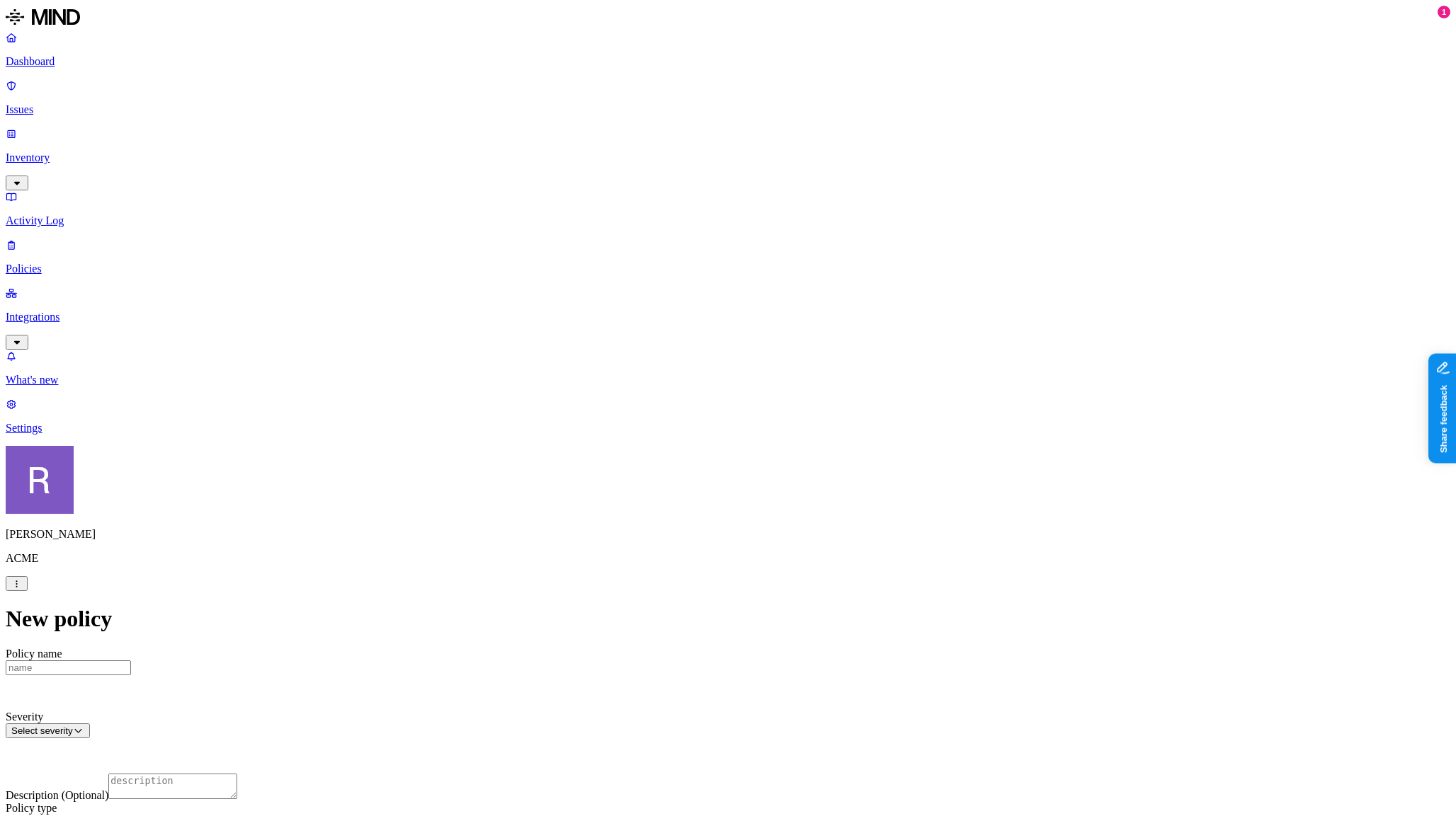
click at [649, 323] on label "Data type" at bounding box center [638, 321] width 21 height 25
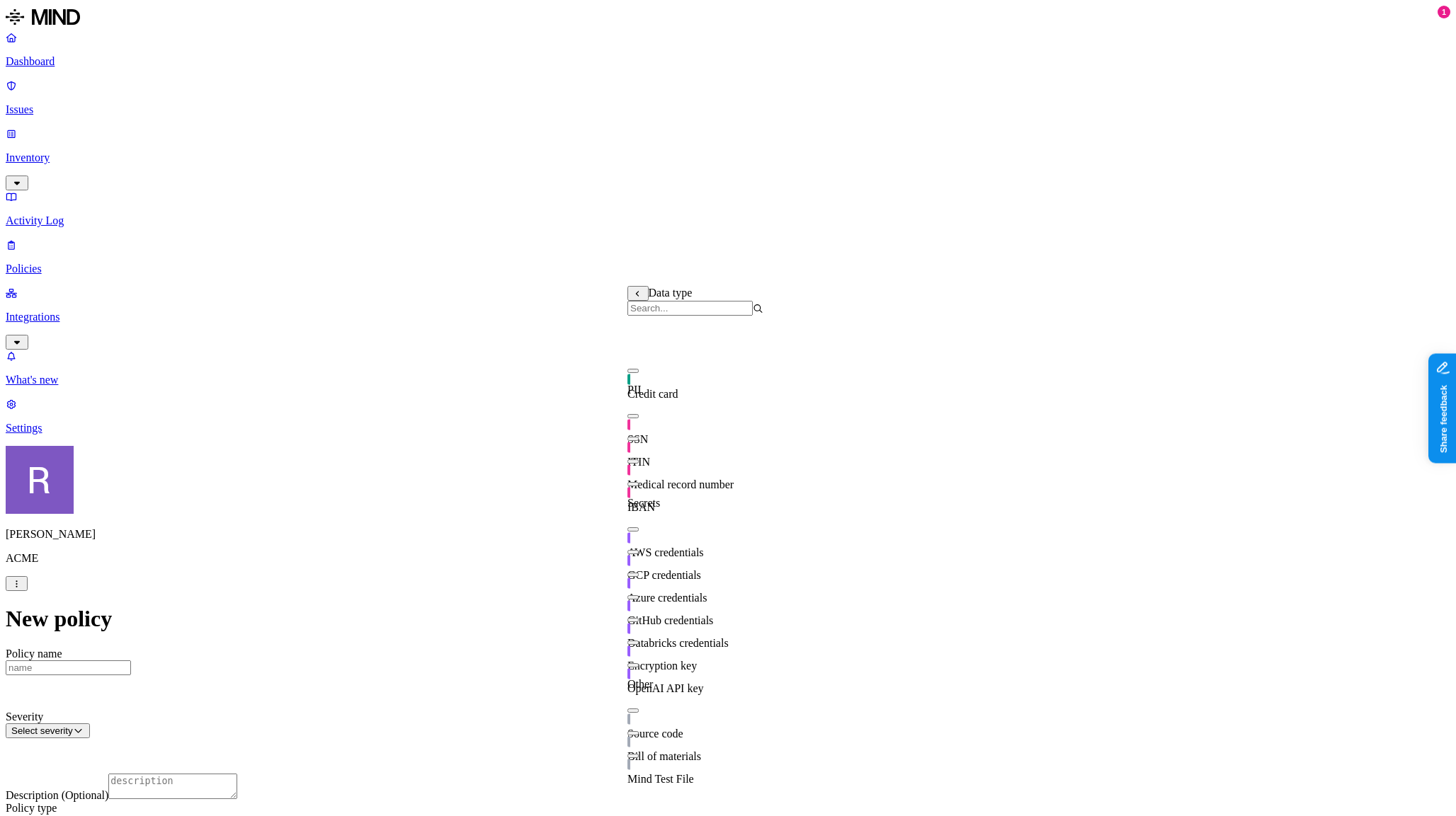
scroll to position [249, 0]
drag, startPoint x: 659, startPoint y: 481, endPoint x: 650, endPoint y: 478, distance: 9.5
click at [657, 714] on div "Source code" at bounding box center [696, 727] width 136 height 27
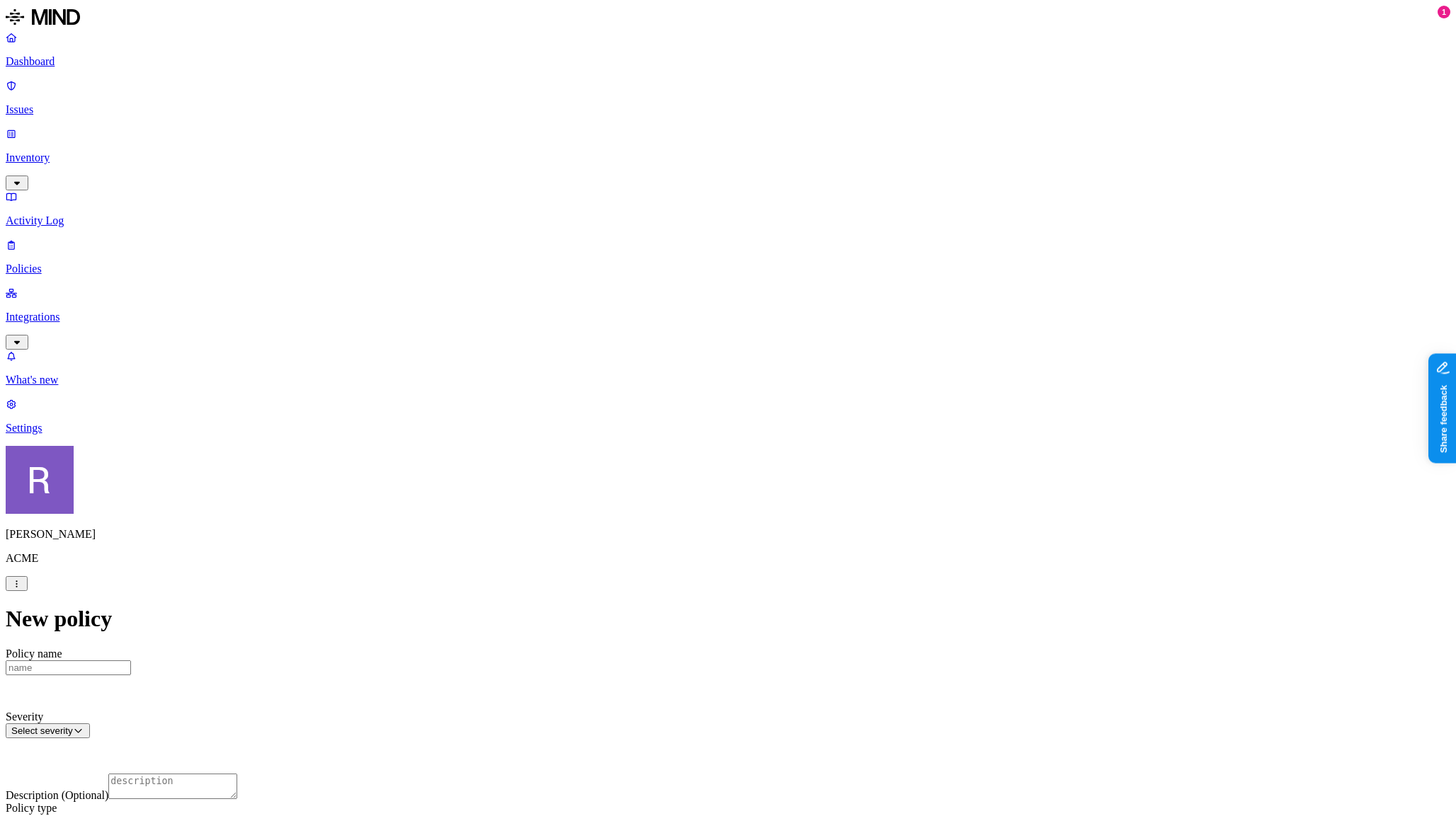
click at [685, 382] on label "Web Domain" at bounding box center [670, 381] width 37 height 25
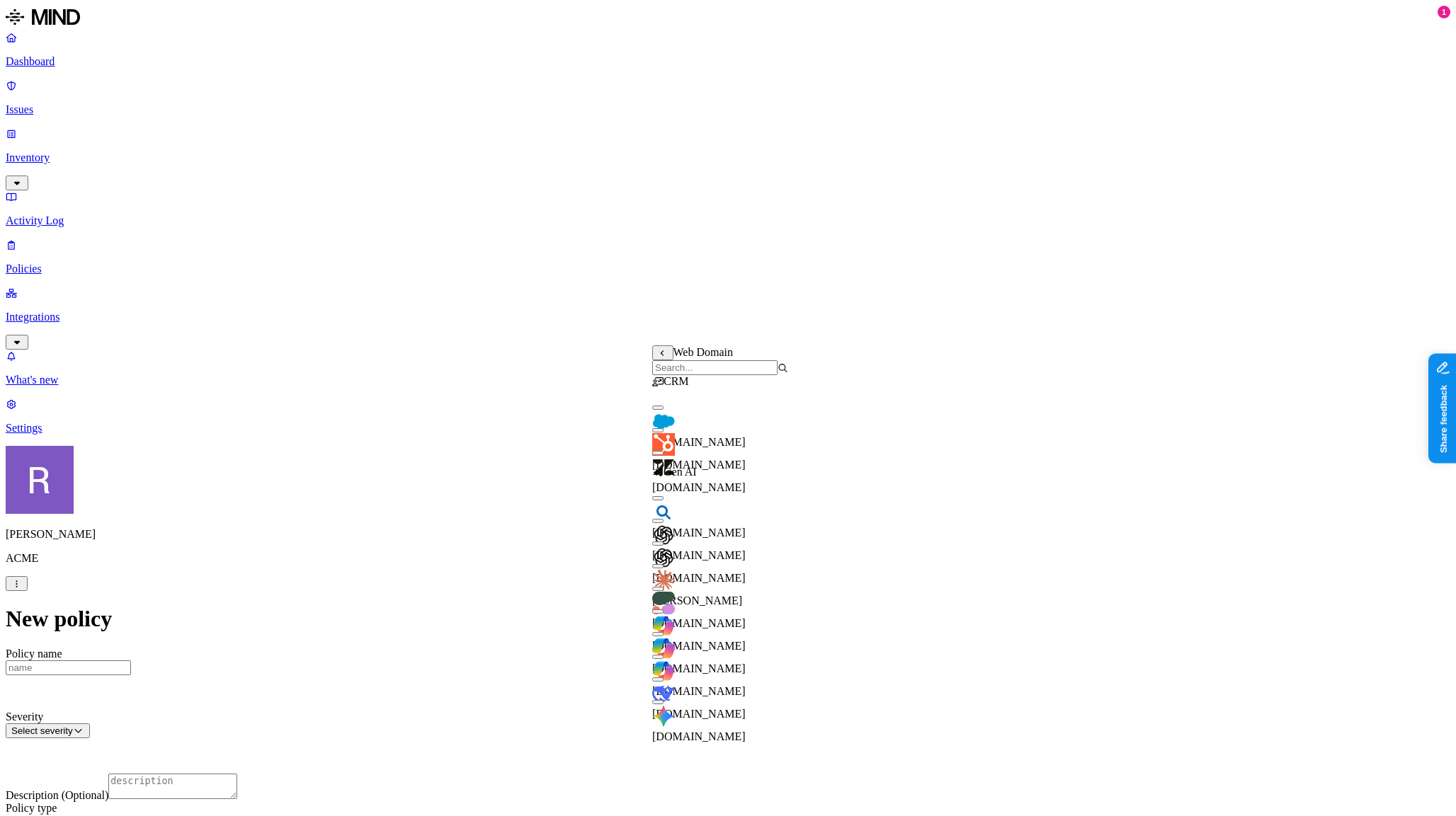
click at [708, 375] on input "search" at bounding box center [714, 368] width 125 height 15
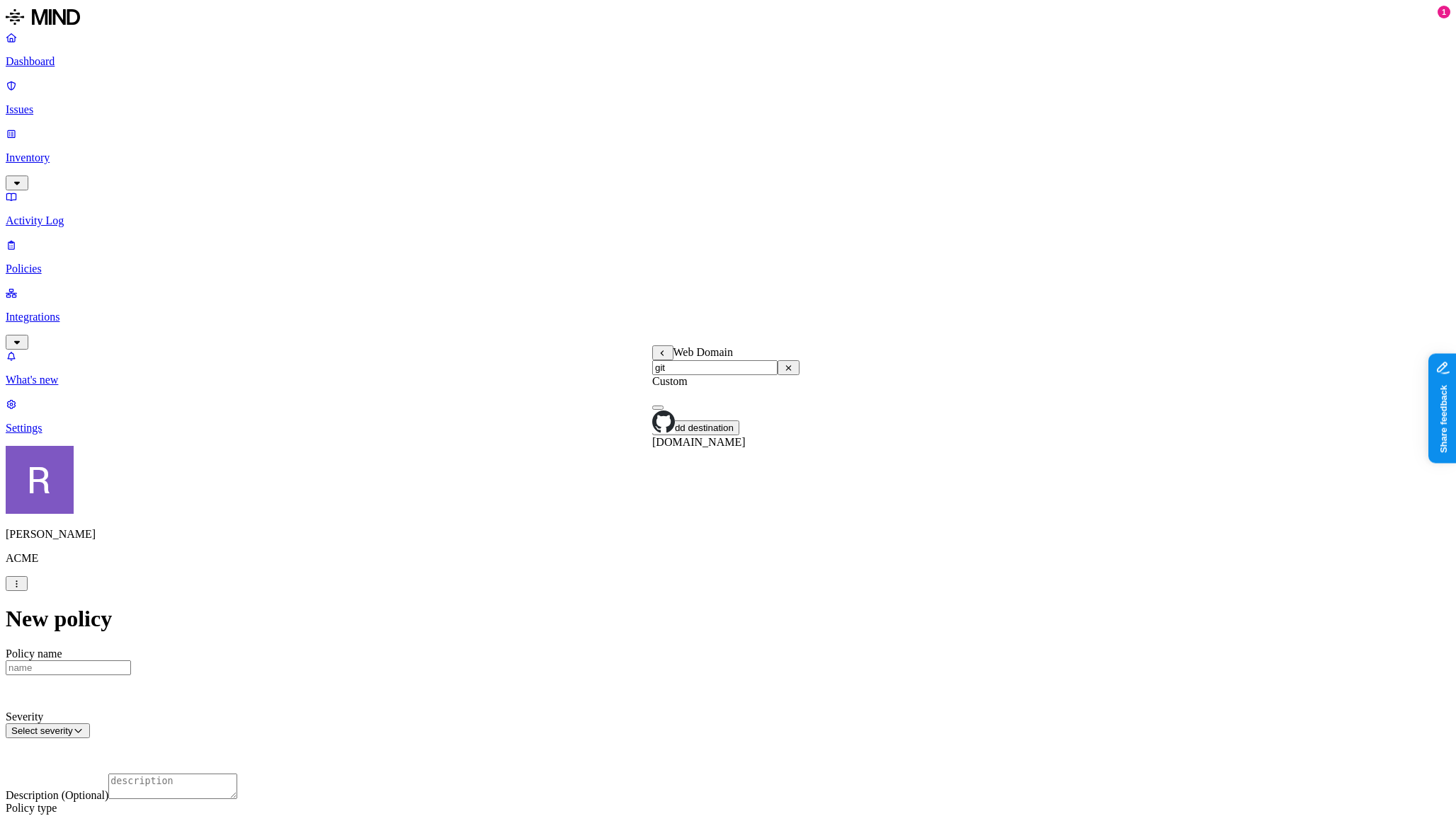
type input "git"
click at [704, 436] on span "[DOMAIN_NAME]" at bounding box center [699, 441] width 93 height 12
click at [694, 424] on label "Web Category" at bounding box center [673, 417] width 42 height 25
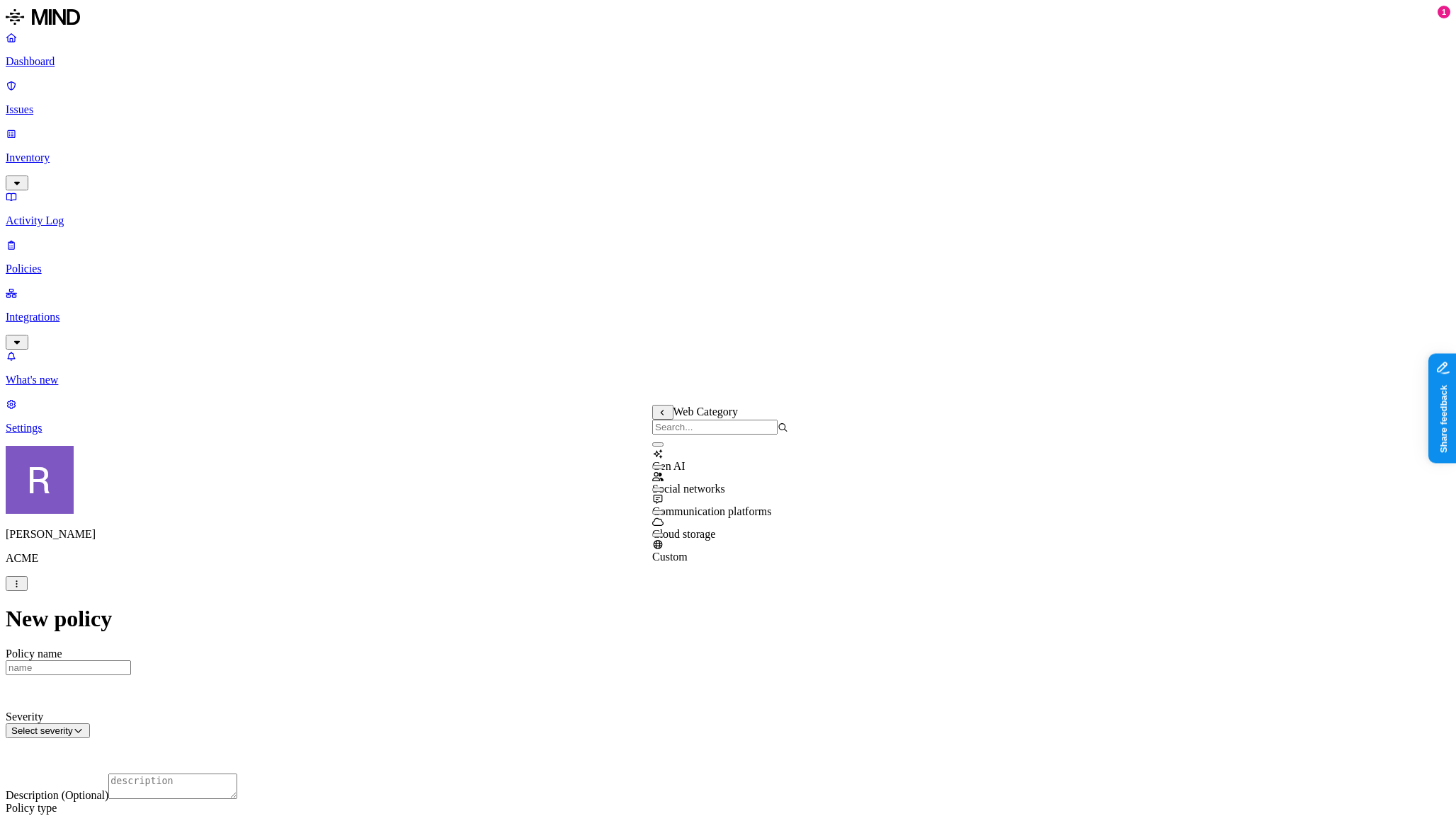
click at [732, 434] on input "search" at bounding box center [714, 427] width 125 height 15
click at [664, 447] on button "button" at bounding box center [657, 444] width 12 height 4
click at [62, 152] on p "Inventory" at bounding box center [728, 158] width 1445 height 12
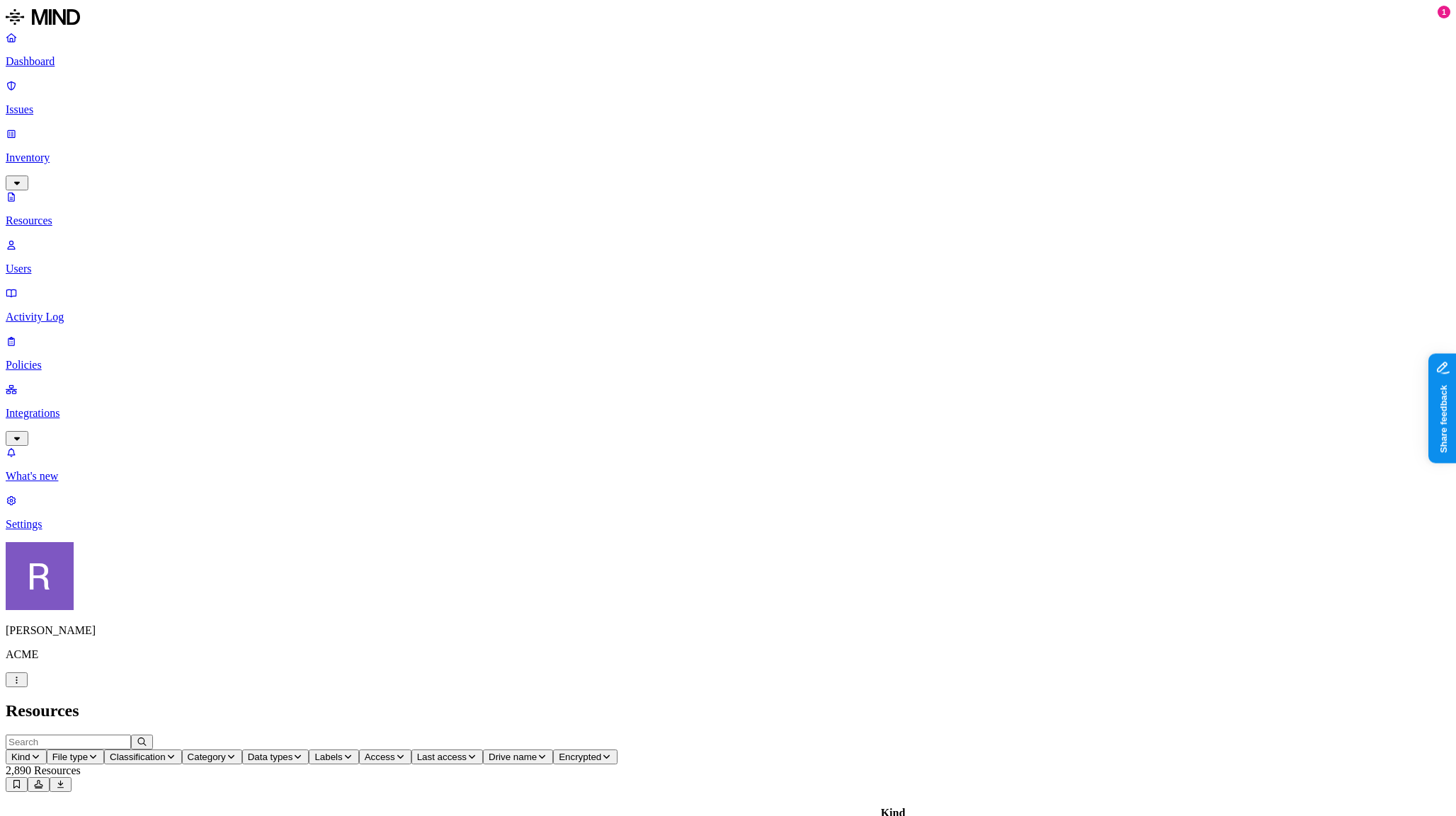
click at [226, 752] on span "Category" at bounding box center [206, 758] width 38 height 11
click at [565, 702] on h2 "Resources" at bounding box center [728, 711] width 1445 height 19
click at [67, 68] on link "Dashboard" at bounding box center [728, 49] width 1445 height 37
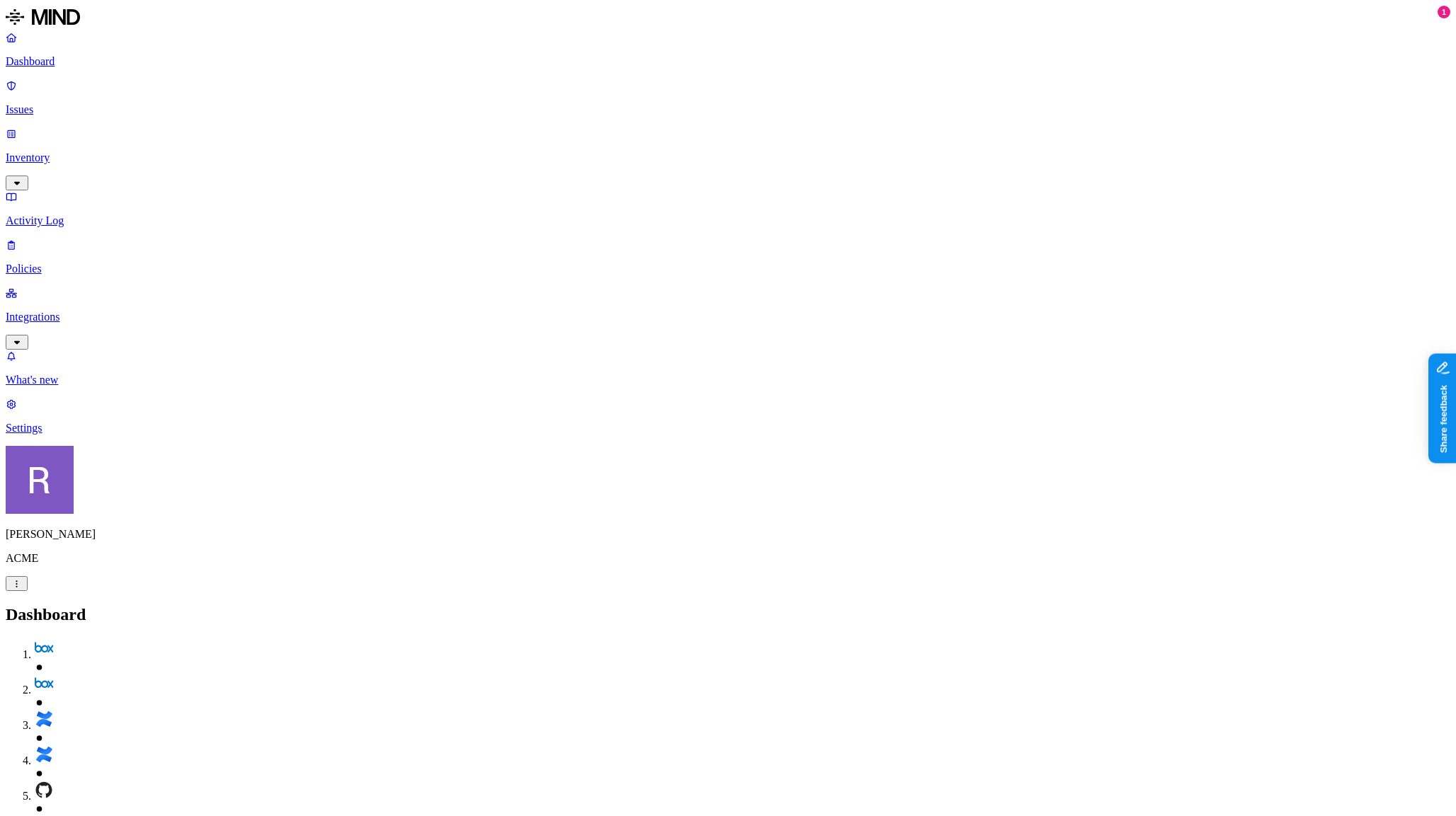
click at [62, 152] on p "Inventory" at bounding box center [728, 158] width 1445 height 12
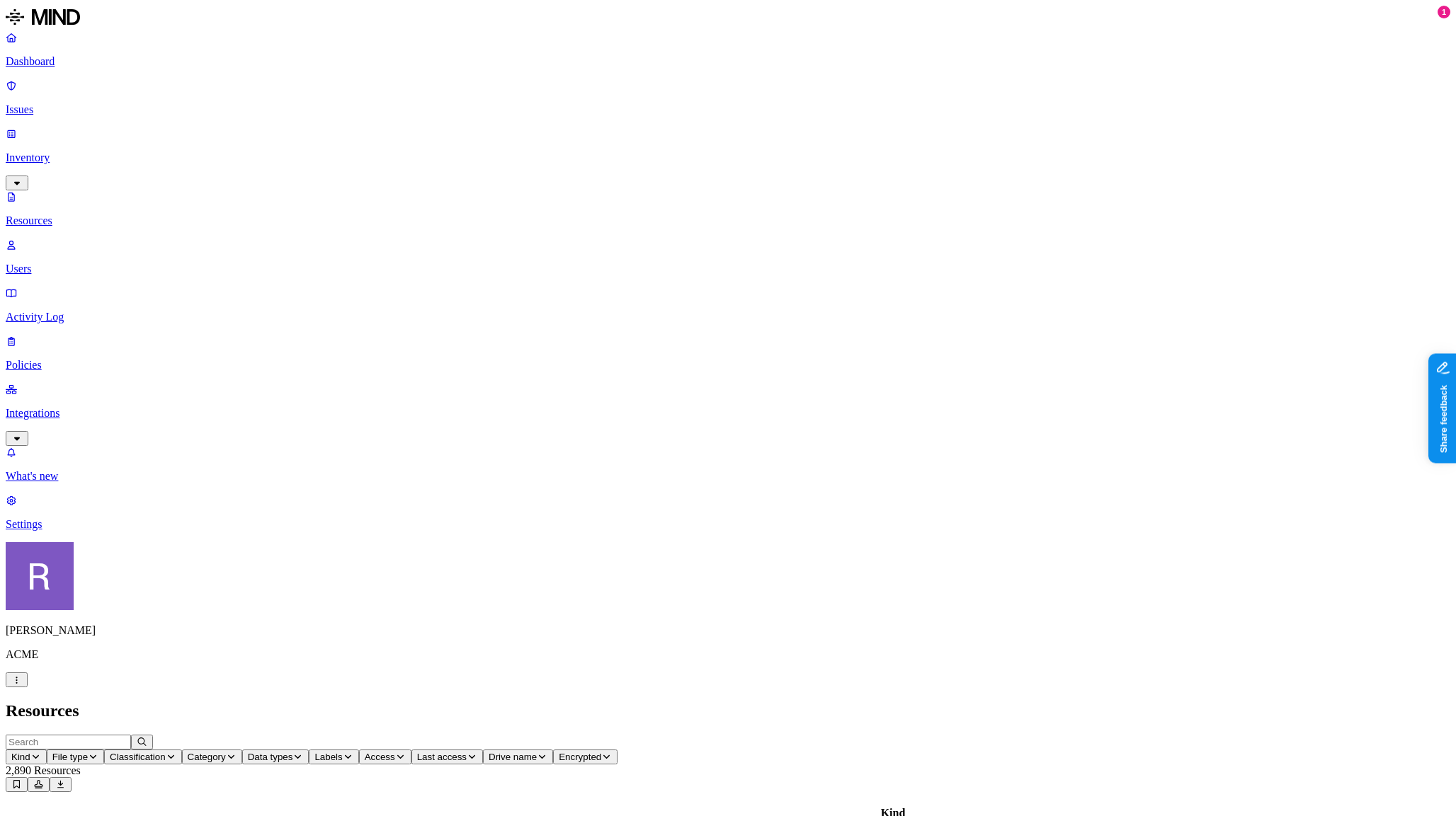
click at [65, 68] on link "Dashboard" at bounding box center [728, 49] width 1445 height 37
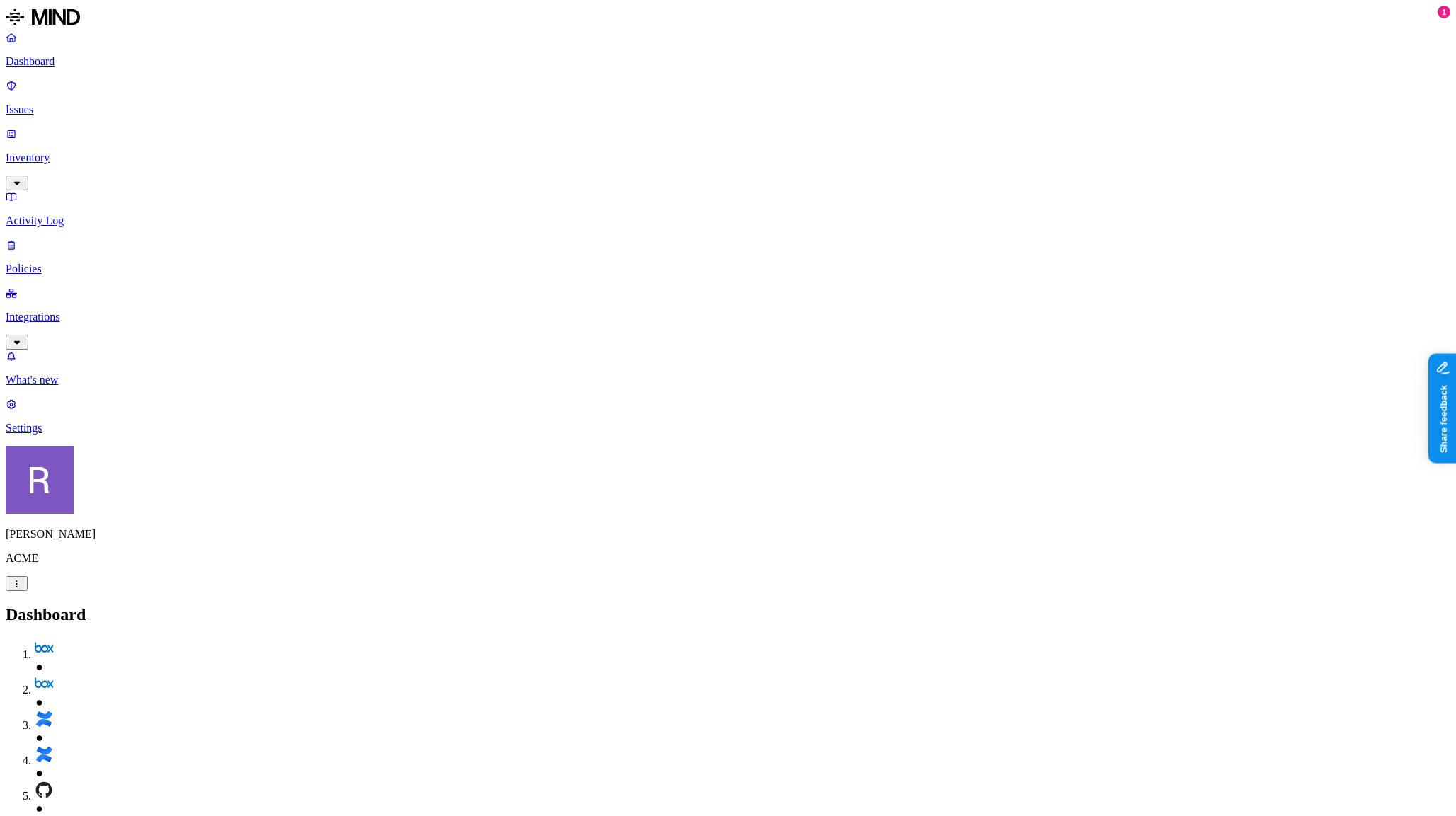
click at [139, 320] on nav "Dashboard Issues Inventory Activity Log Policies Integrations What's new 1 Sett…" at bounding box center [728, 233] width 1445 height 403
click at [99, 362] on nav "Dashboard Issues Inventory Activity Log Policies Integrations What's new 1 Sett…" at bounding box center [728, 233] width 1445 height 403
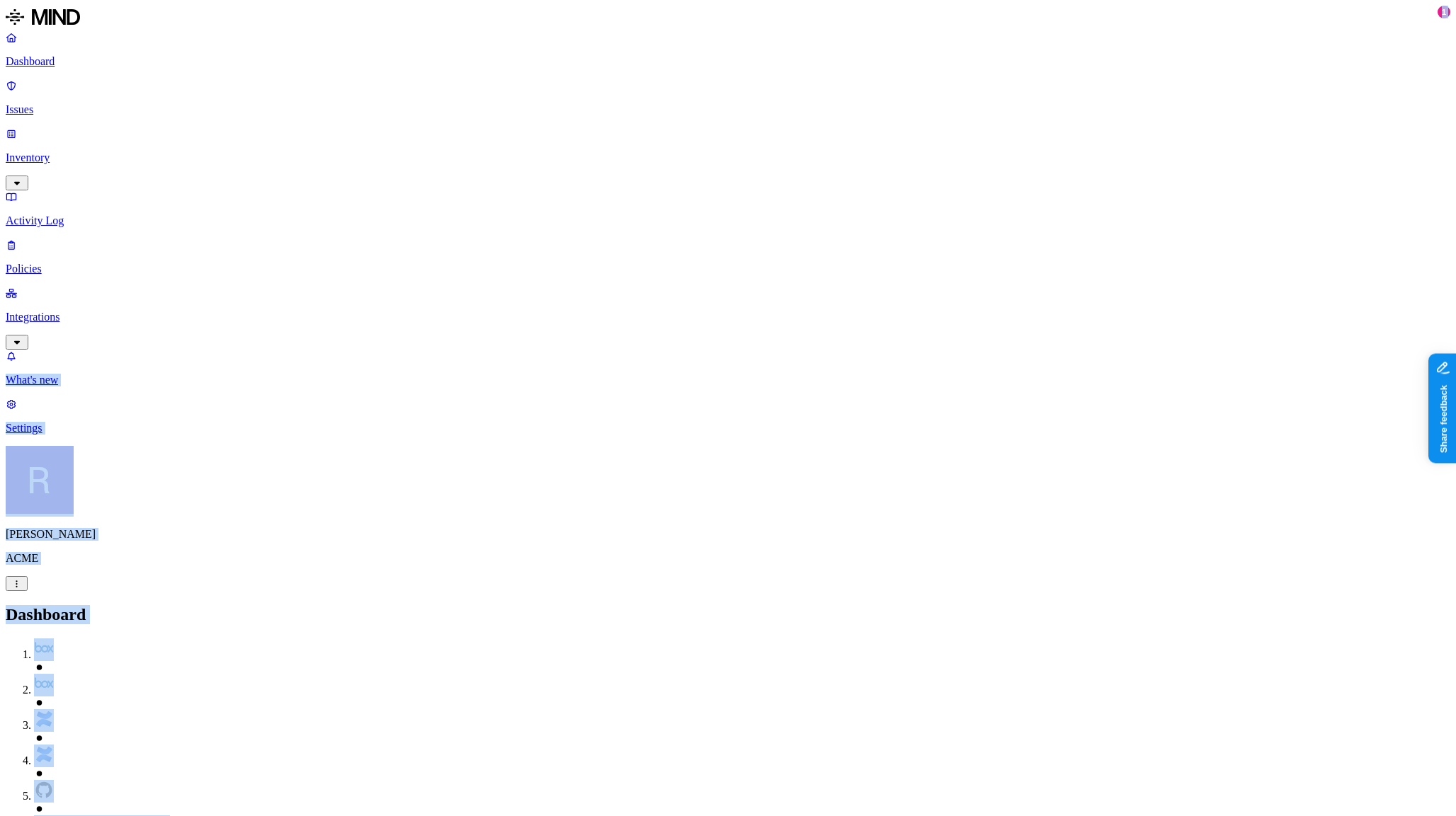
drag, startPoint x: 145, startPoint y: 325, endPoint x: 162, endPoint y: 376, distance: 53.8
click at [125, 367] on nav "Dashboard Issues Inventory Activity Log Policies Integrations What's new 1 Sett…" at bounding box center [728, 233] width 1445 height 403
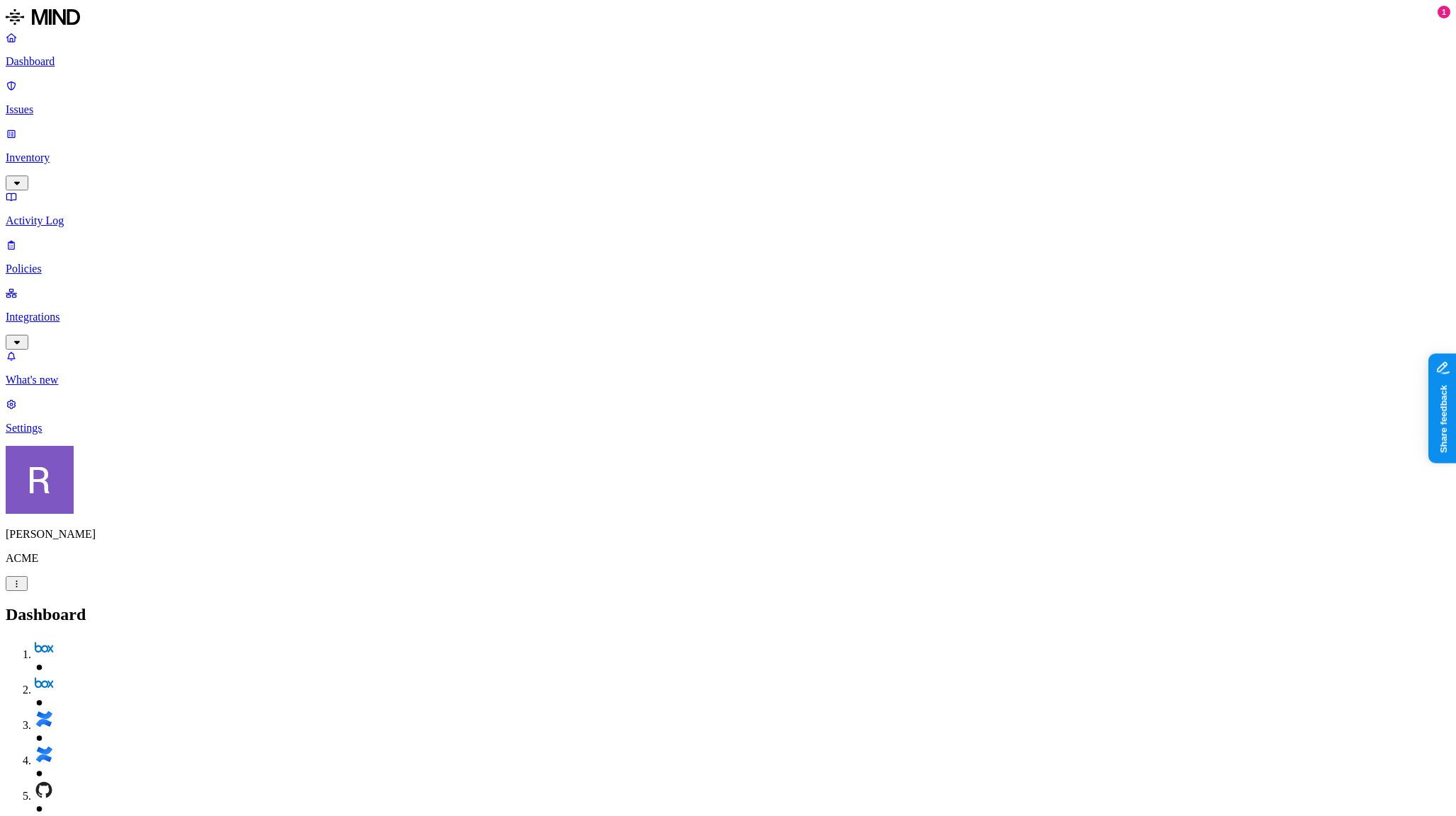
click at [153, 363] on nav "Dashboard Issues Inventory Activity Log Policies Integrations What's new 1 Sett…" at bounding box center [728, 233] width 1445 height 403
